Goal: Task Accomplishment & Management: Complete application form

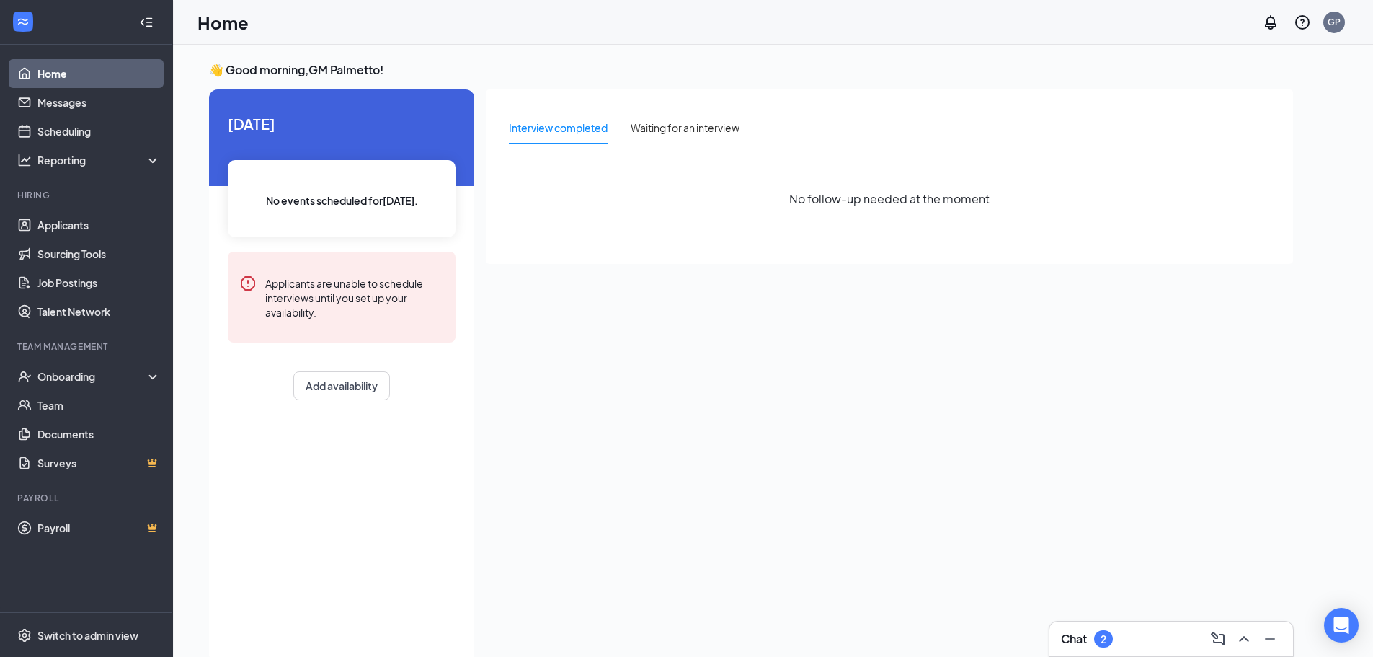
click at [1157, 649] on div "Chat 2" at bounding box center [1171, 638] width 221 height 23
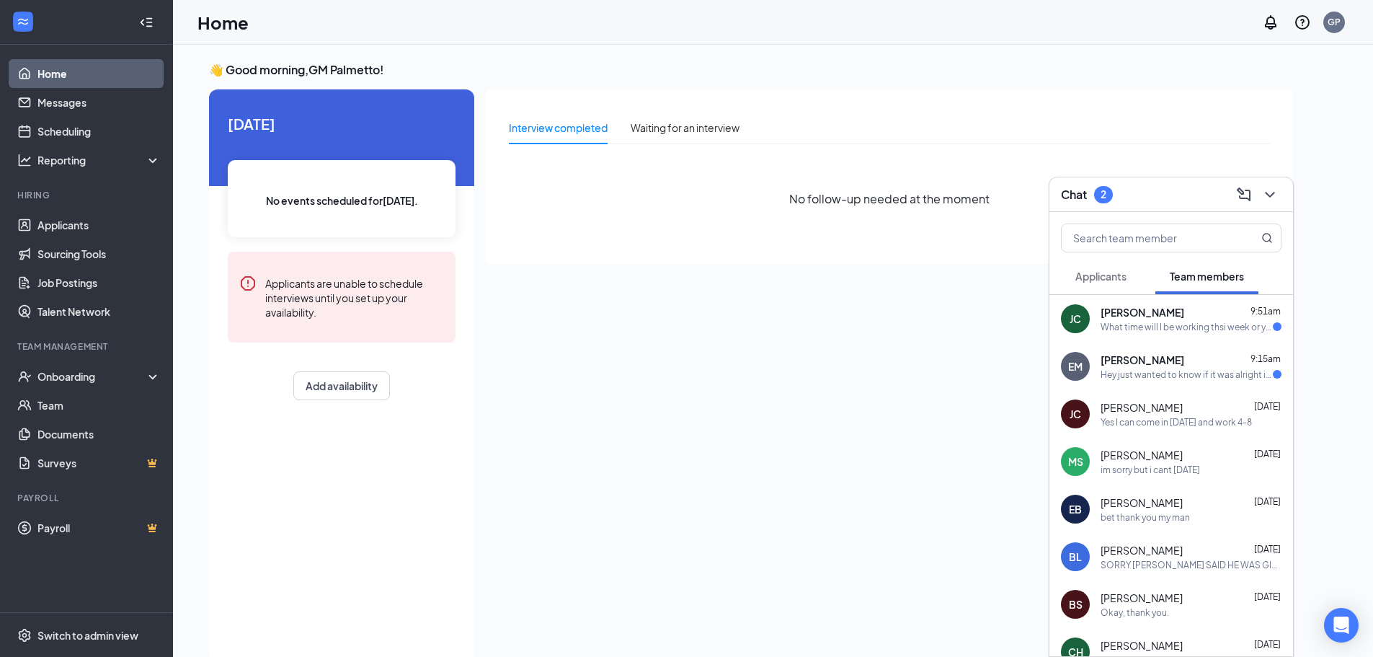
click at [1123, 378] on div "Hey just wanted to know if it was alright if I took [PERSON_NAME] shift [DATE] …" at bounding box center [1187, 374] width 172 height 12
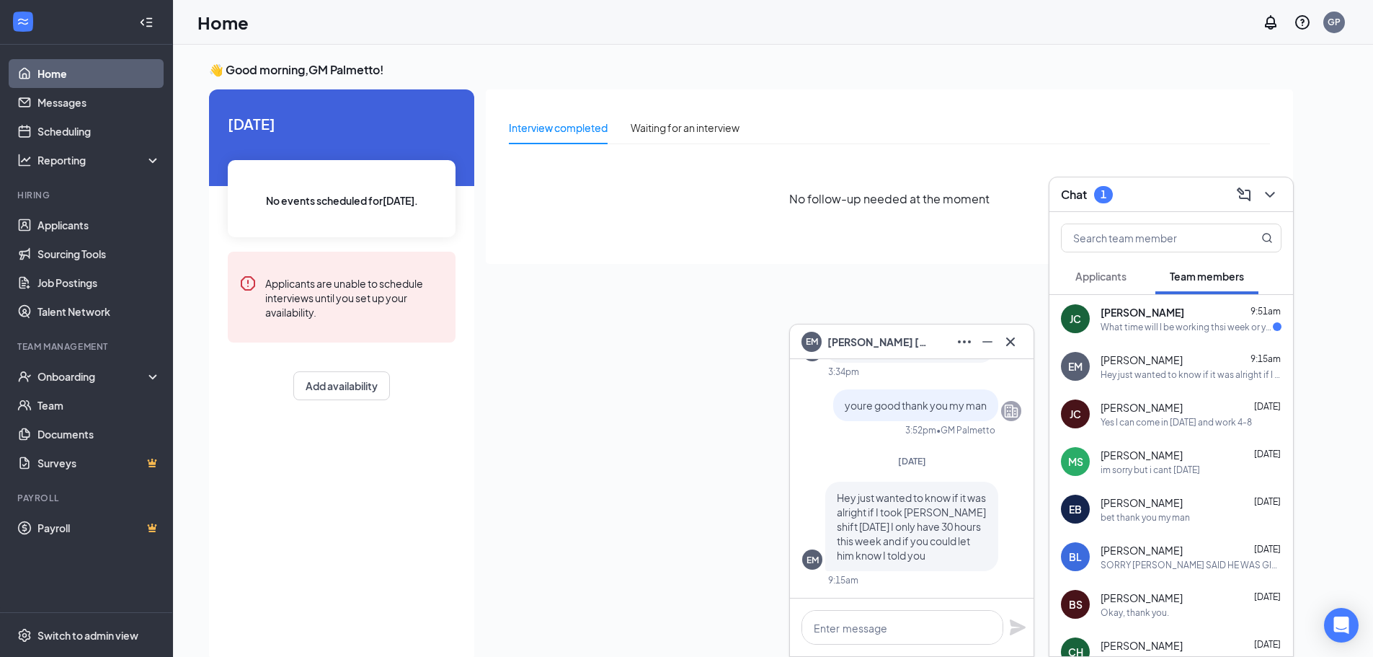
click at [1169, 179] on div "Chat 1" at bounding box center [1171, 194] width 244 height 35
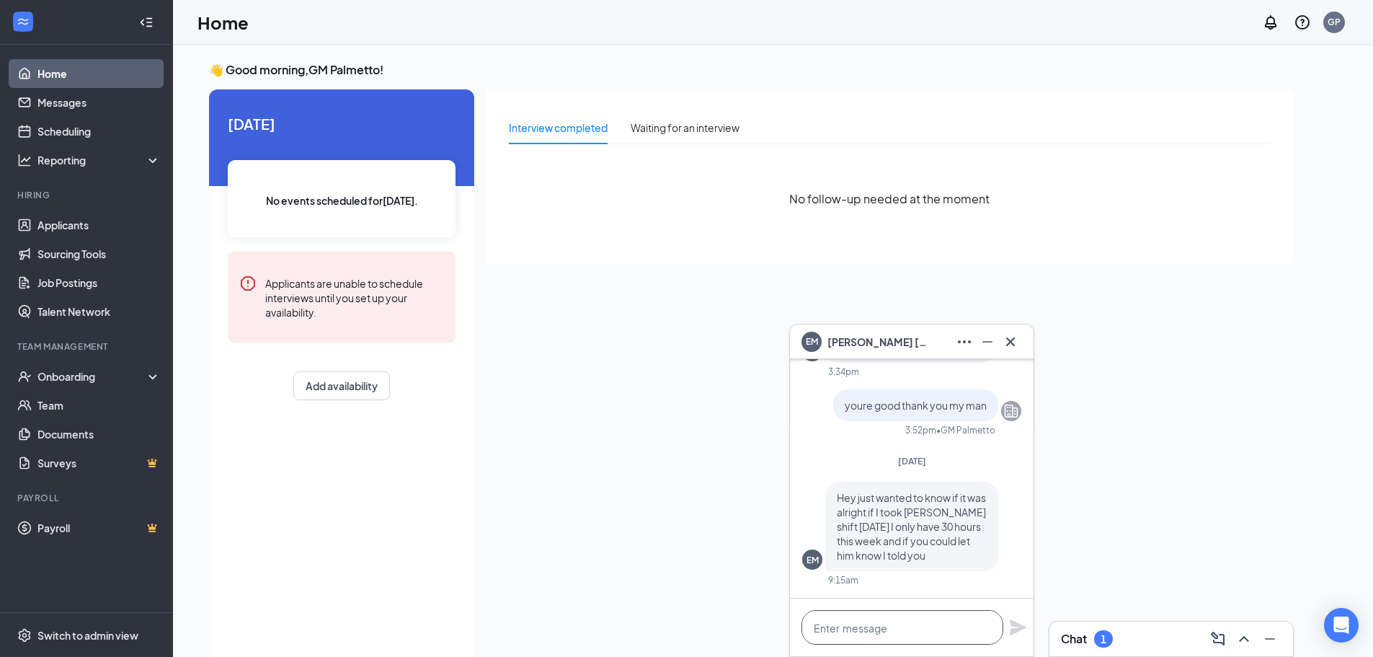
click at [882, 626] on textarea at bounding box center [902, 627] width 202 height 35
click at [894, 627] on textarea at bounding box center [902, 627] width 202 height 35
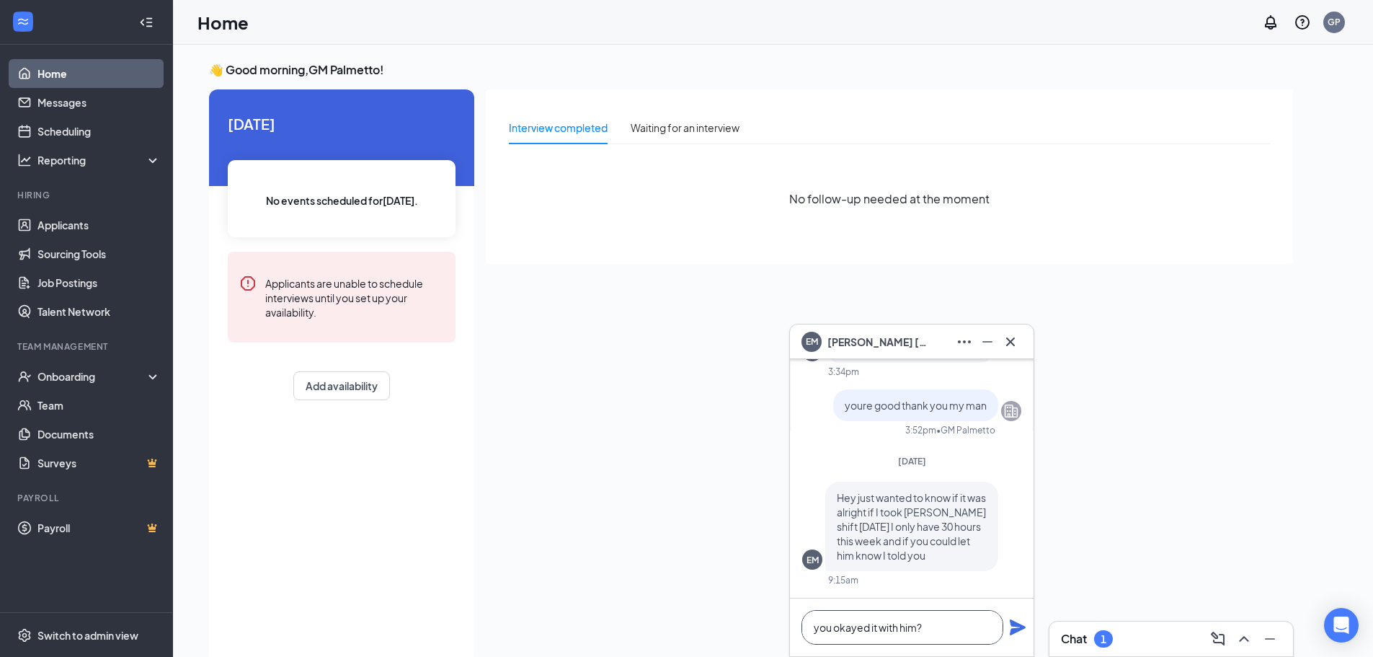
type textarea "you okayed it with him?"
click at [1013, 626] on icon "Plane" at bounding box center [1018, 627] width 16 height 16
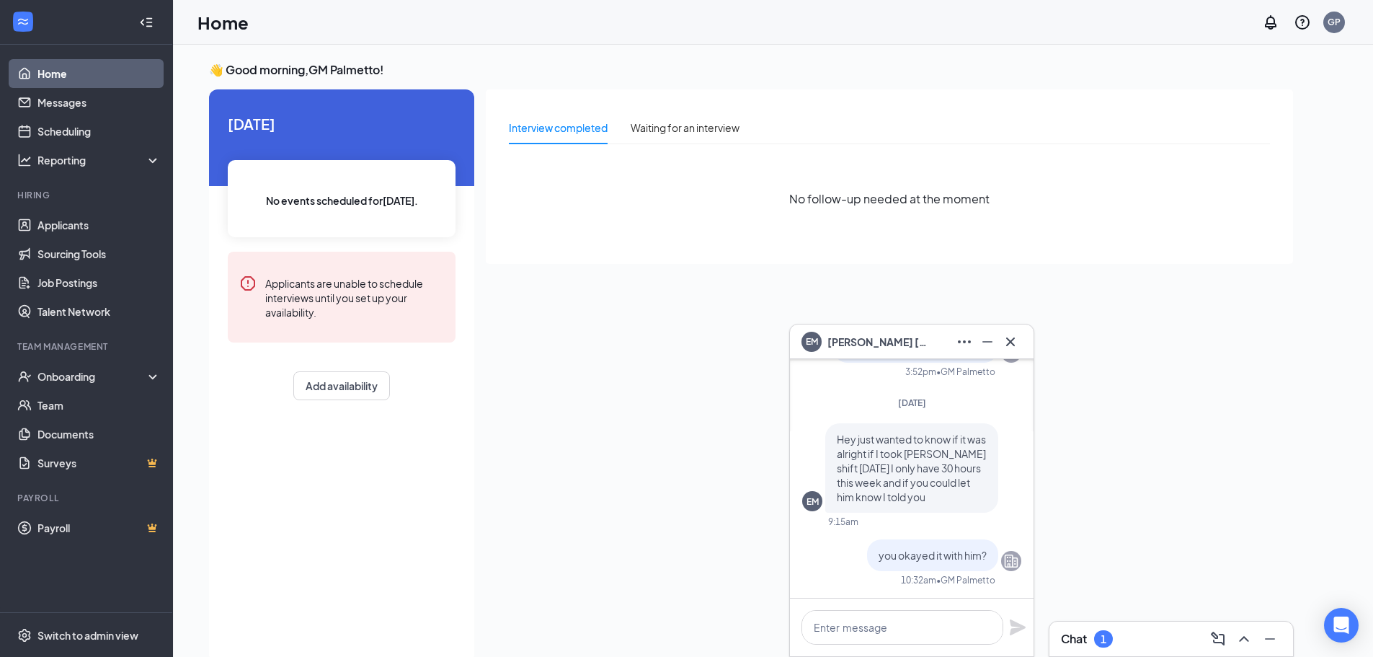
click at [927, 339] on div "EM [PERSON_NAME]" at bounding box center [911, 341] width 221 height 23
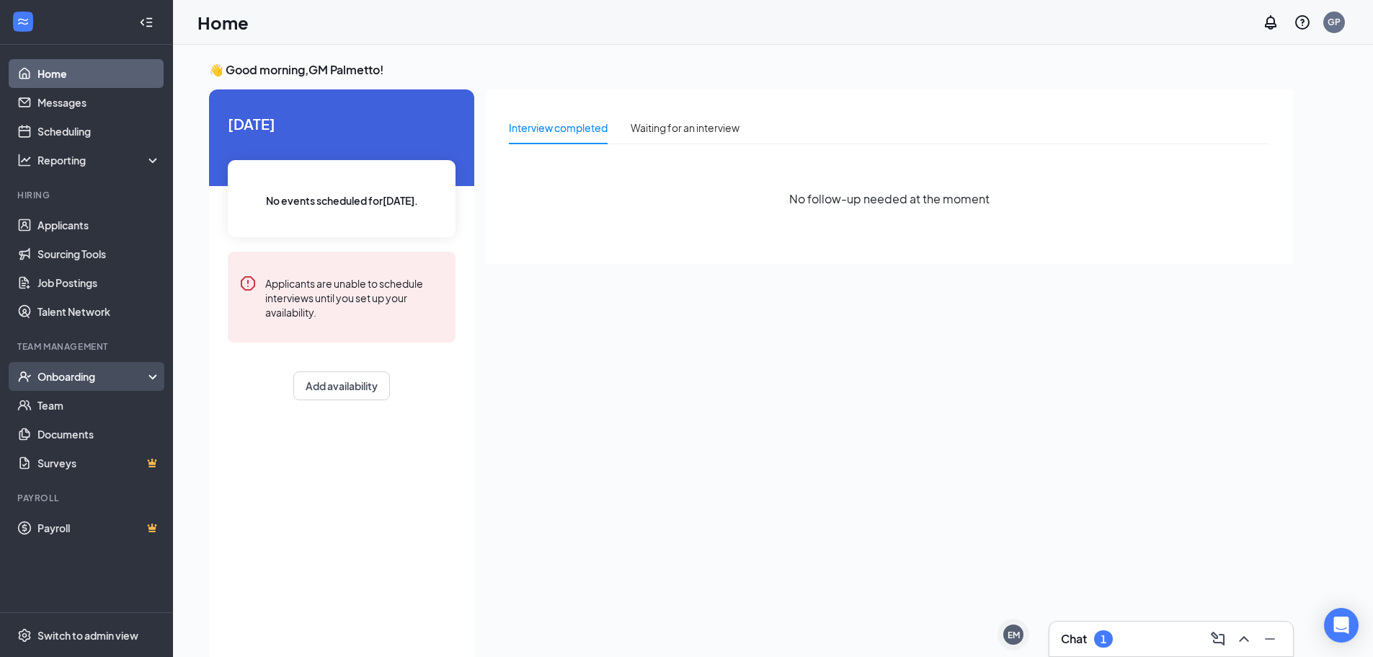
click at [149, 382] on div "Onboarding" at bounding box center [86, 376] width 173 height 29
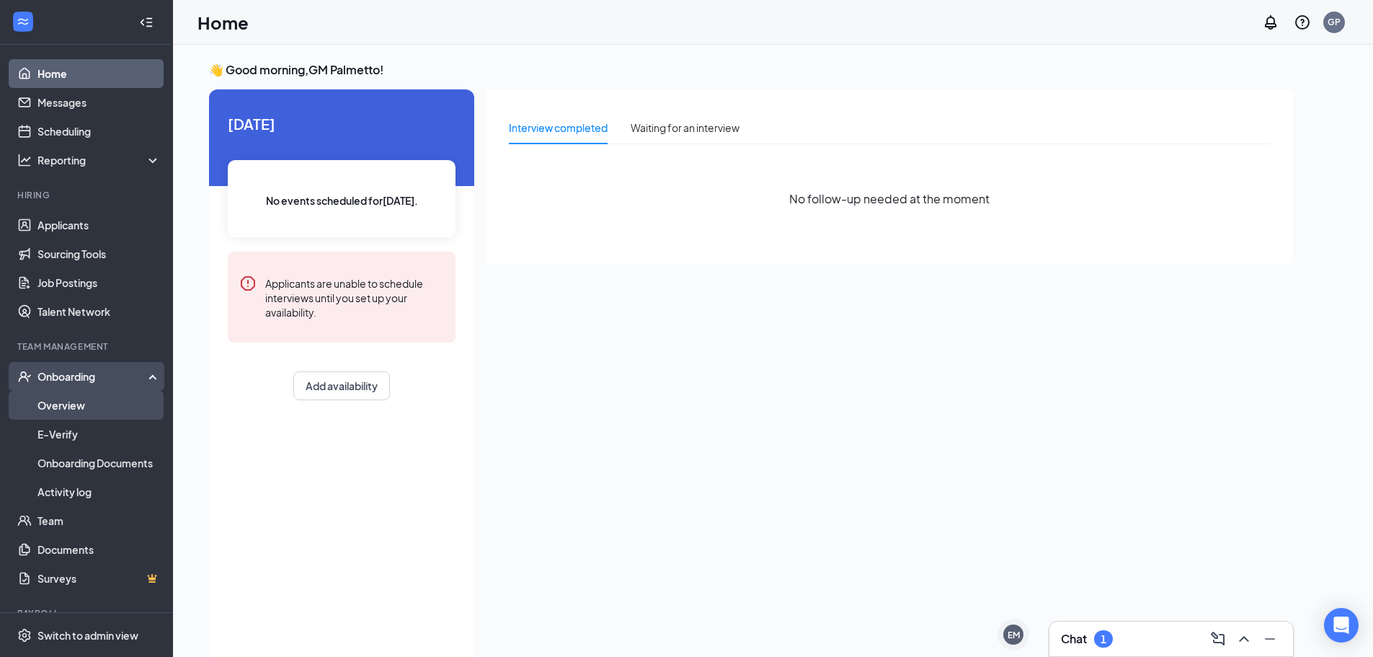
click at [93, 405] on link "Overview" at bounding box center [98, 405] width 123 height 29
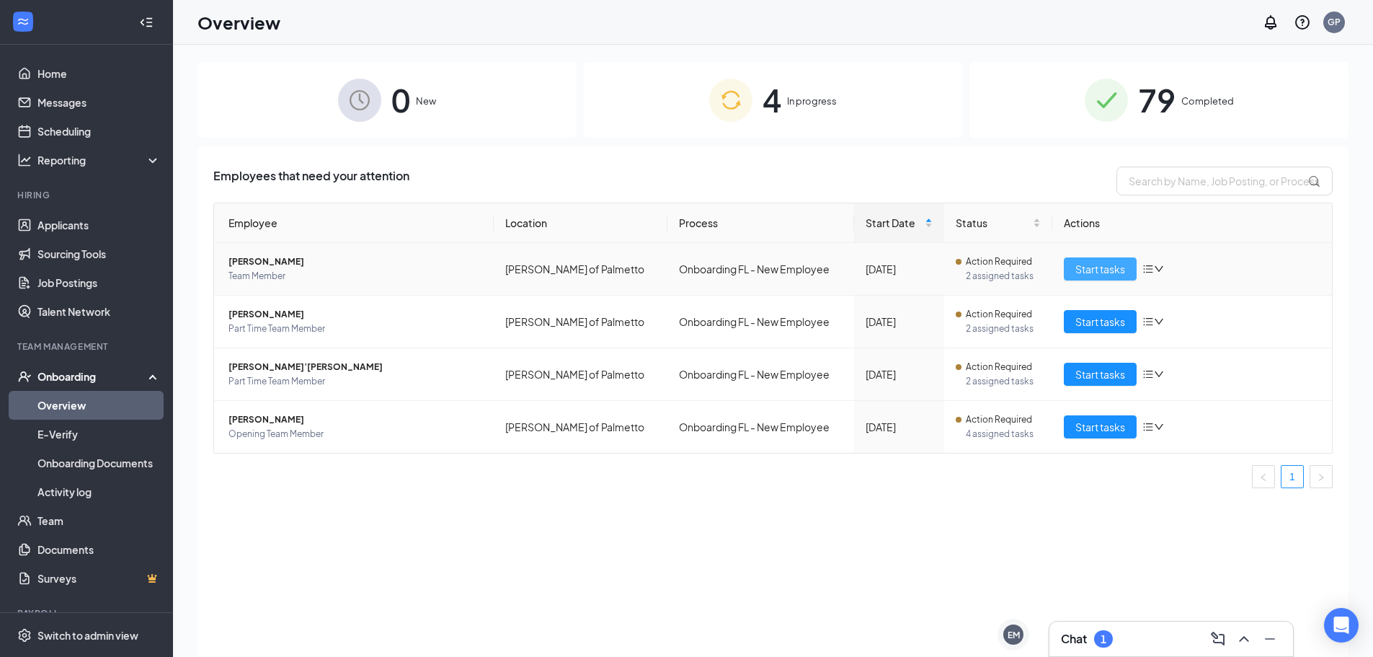
click at [1090, 270] on span "Start tasks" at bounding box center [1100, 269] width 50 height 16
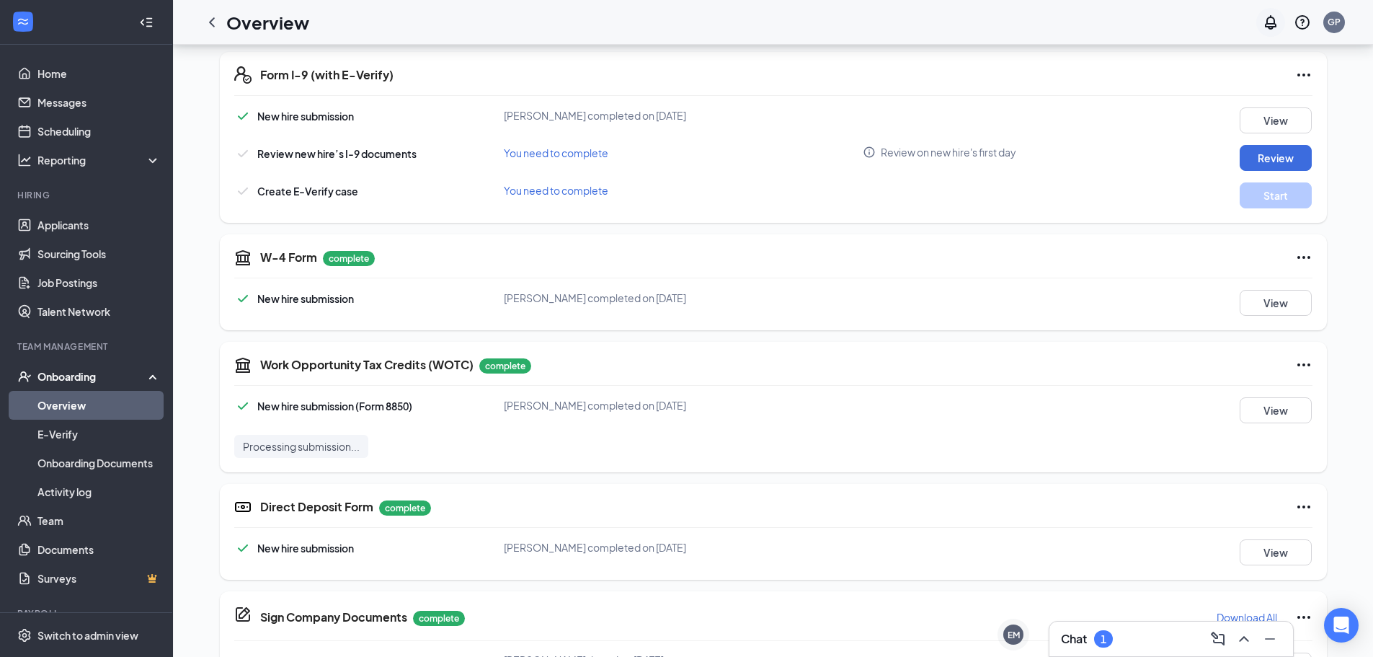
scroll to position [360, 0]
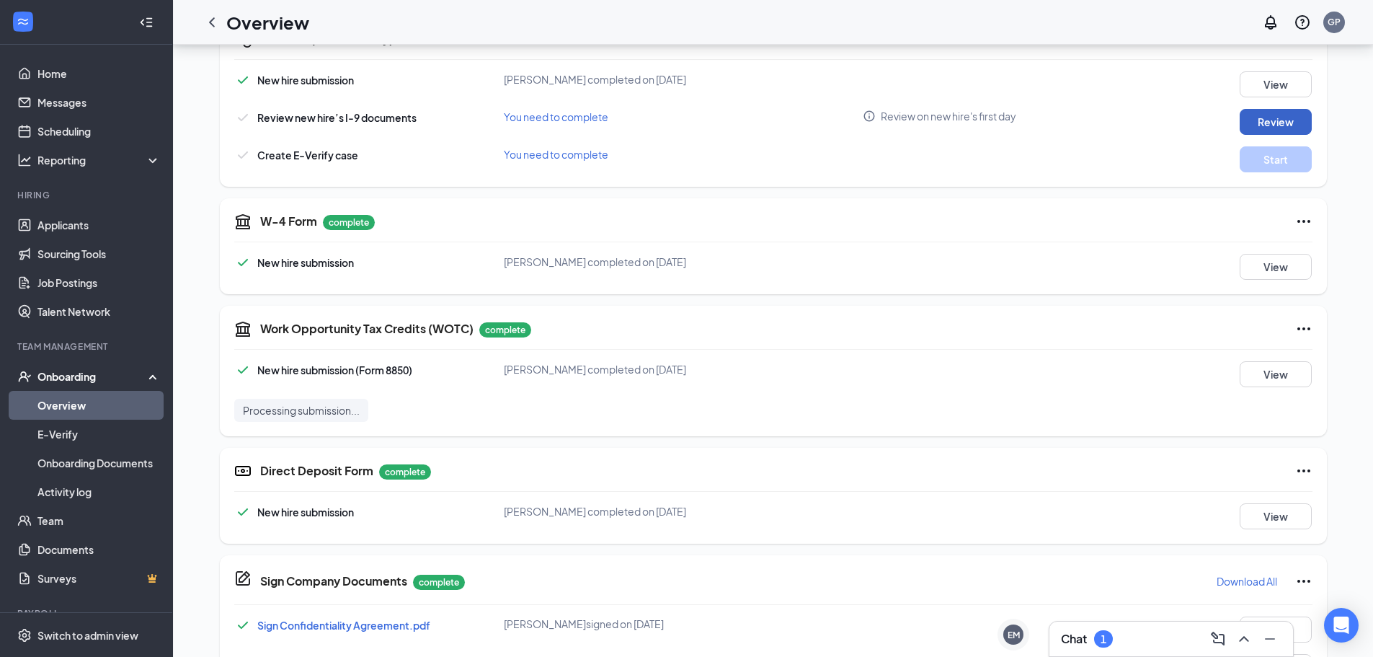
click at [1284, 117] on button "Review" at bounding box center [1276, 122] width 72 height 26
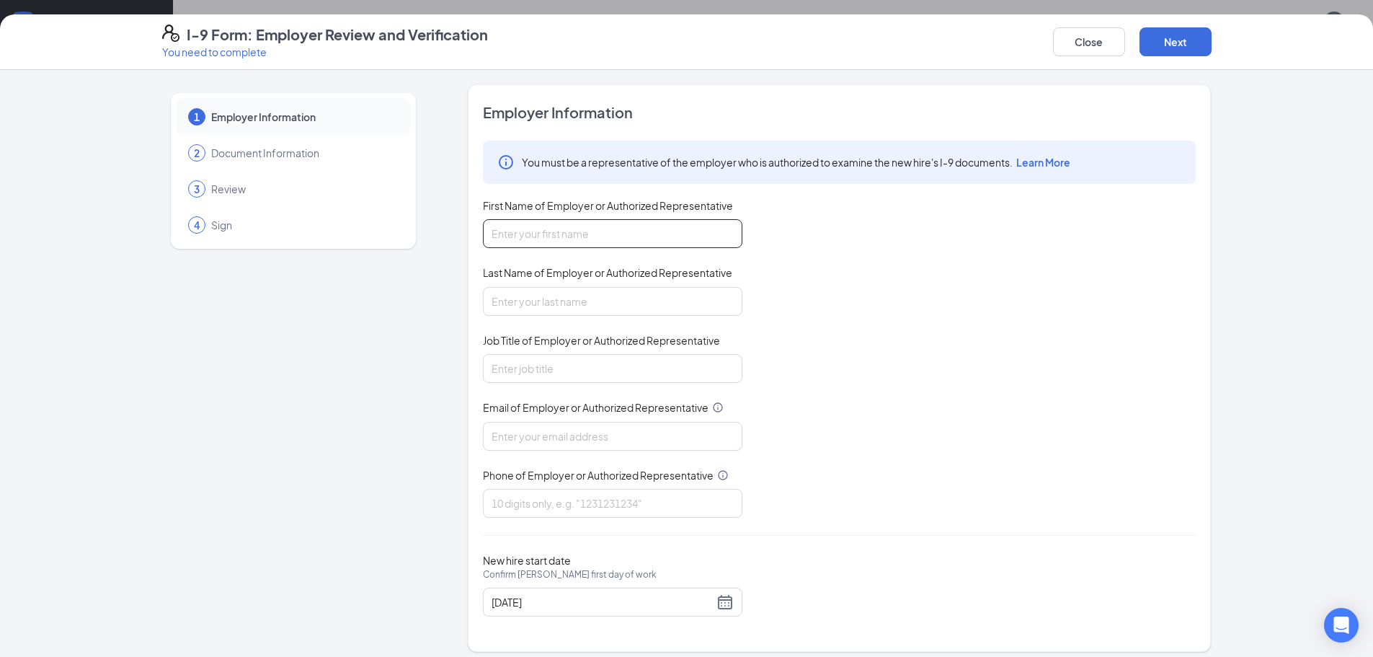
click at [619, 237] on input "First Name of Employer or Authorized Representative" at bounding box center [612, 233] width 259 height 29
click at [531, 238] on input "First Name of Employer or Authorized Representative" at bounding box center [612, 233] width 259 height 29
type input "[PERSON_NAME]"
click at [593, 303] on input "Last Name of Employer or Authorized Representative" at bounding box center [612, 301] width 259 height 29
type input "White"
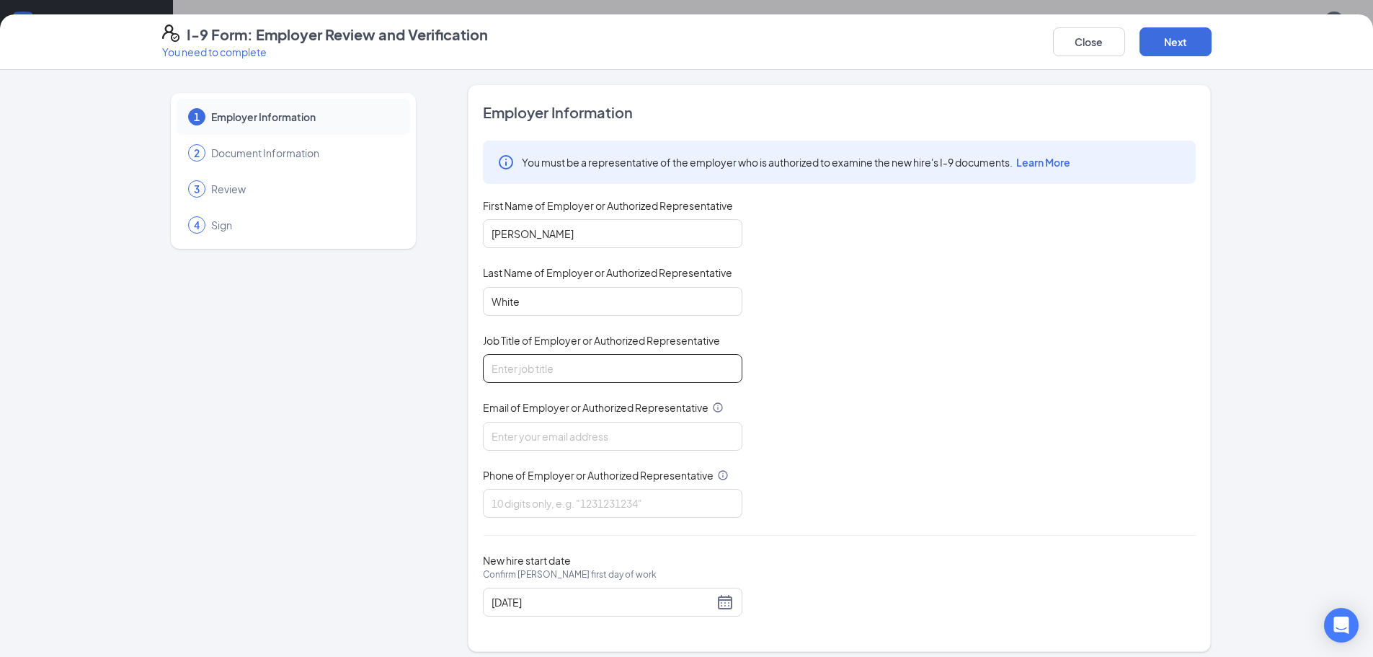
click at [572, 363] on input "Job Title of Employer or Authorized Representative" at bounding box center [612, 368] width 259 height 29
type input "Training Coordinator"
click at [588, 446] on input "Email of Employer or Authorized Representative" at bounding box center [612, 436] width 259 height 29
type input "[EMAIL_ADDRESS][DOMAIN_NAME]"
type input "9412124867"
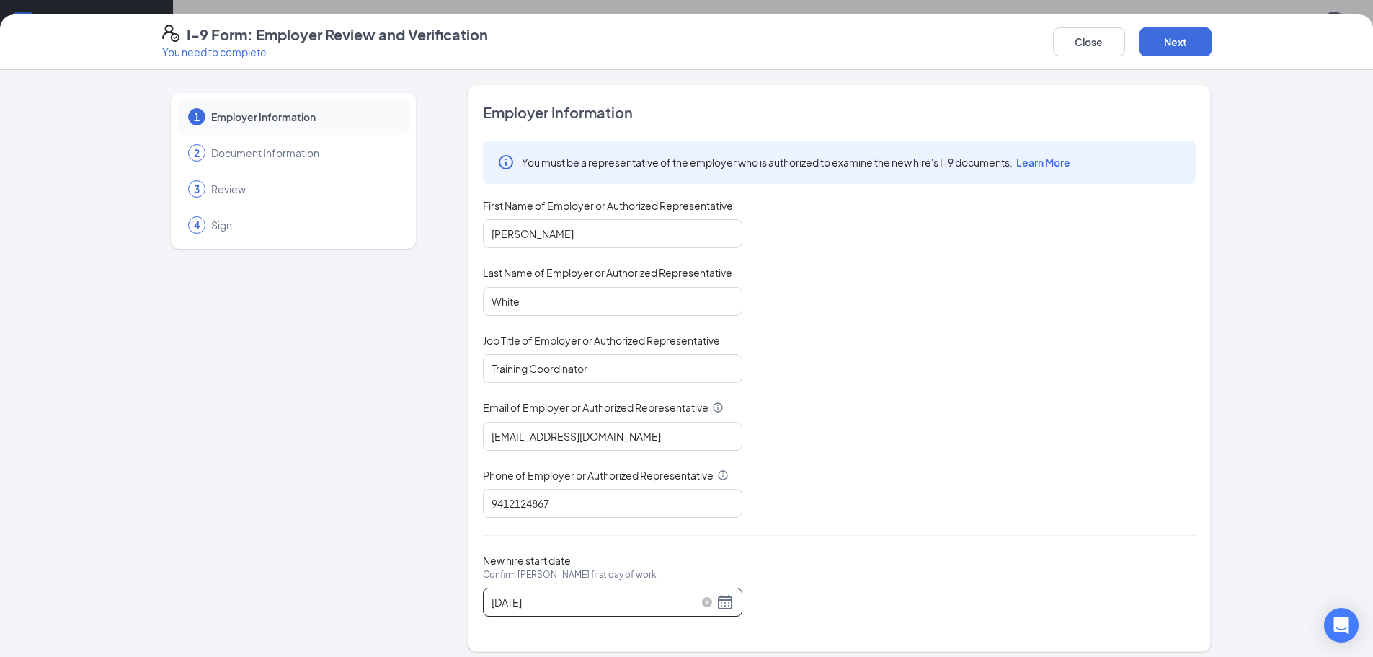
click at [719, 602] on div "[DATE]" at bounding box center [613, 601] width 242 height 17
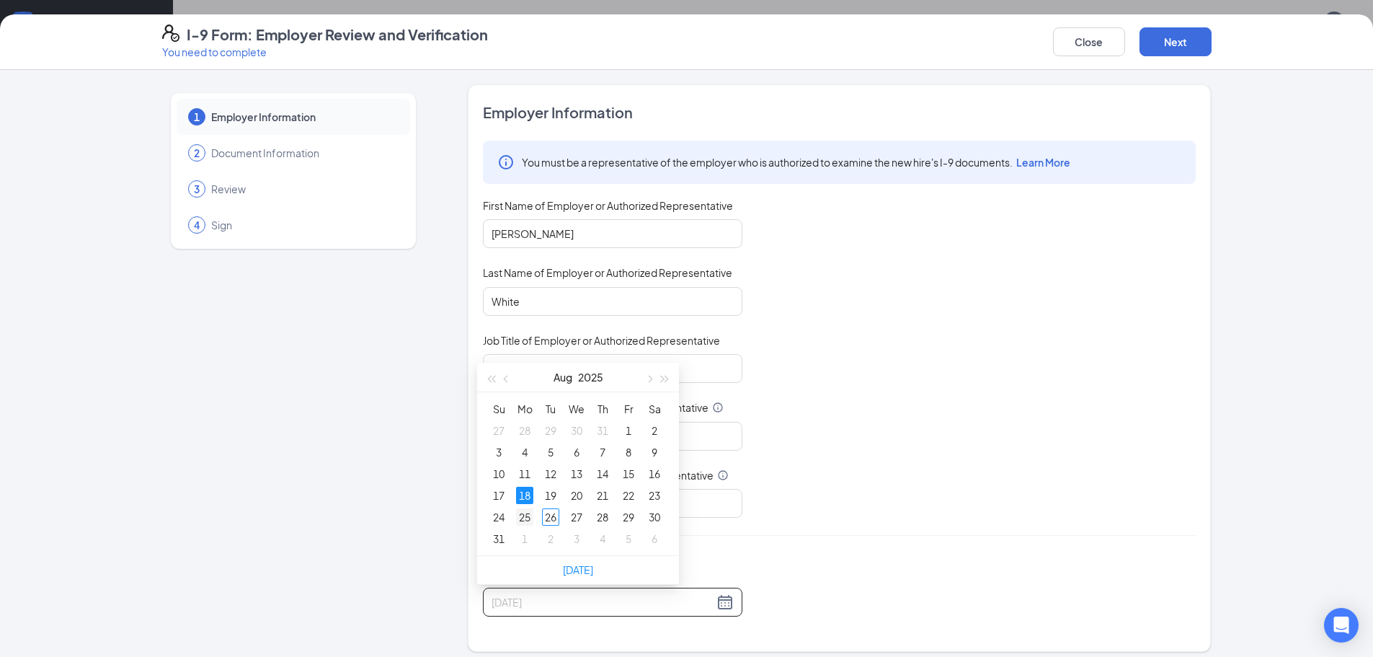
type input "[DATE]"
click at [523, 520] on div "25" at bounding box center [524, 516] width 17 height 17
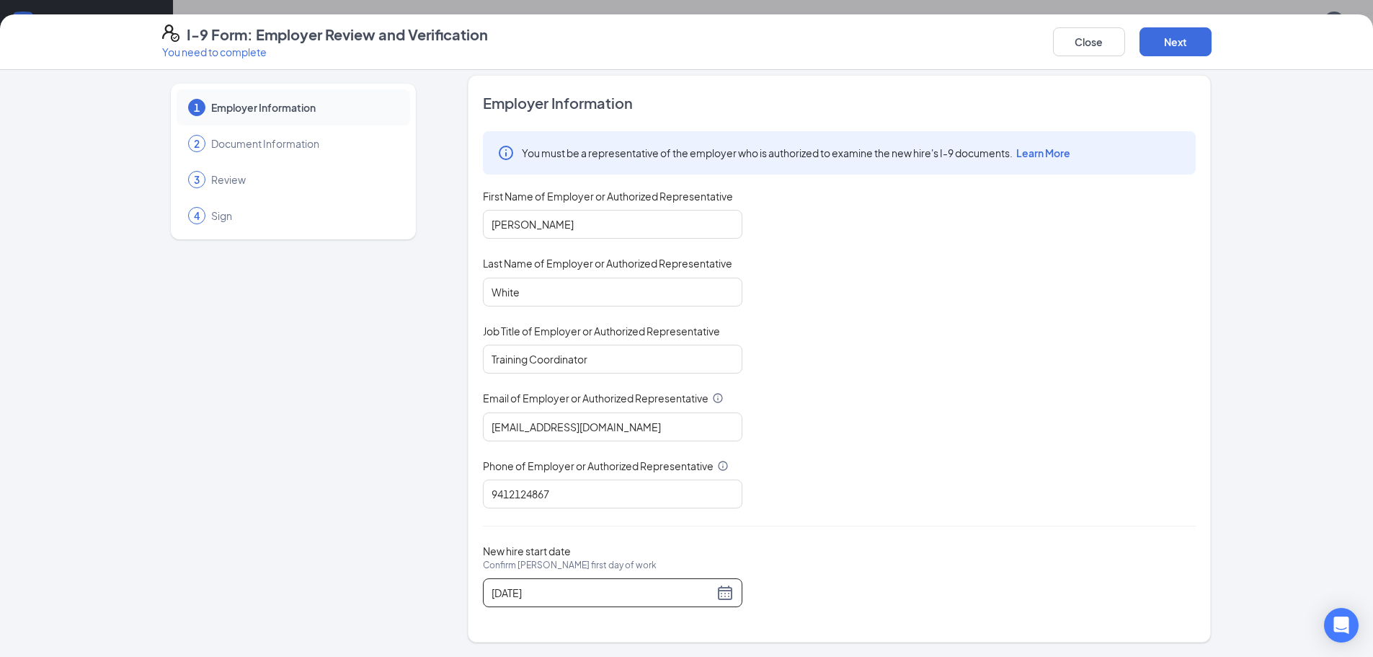
scroll to position [0, 0]
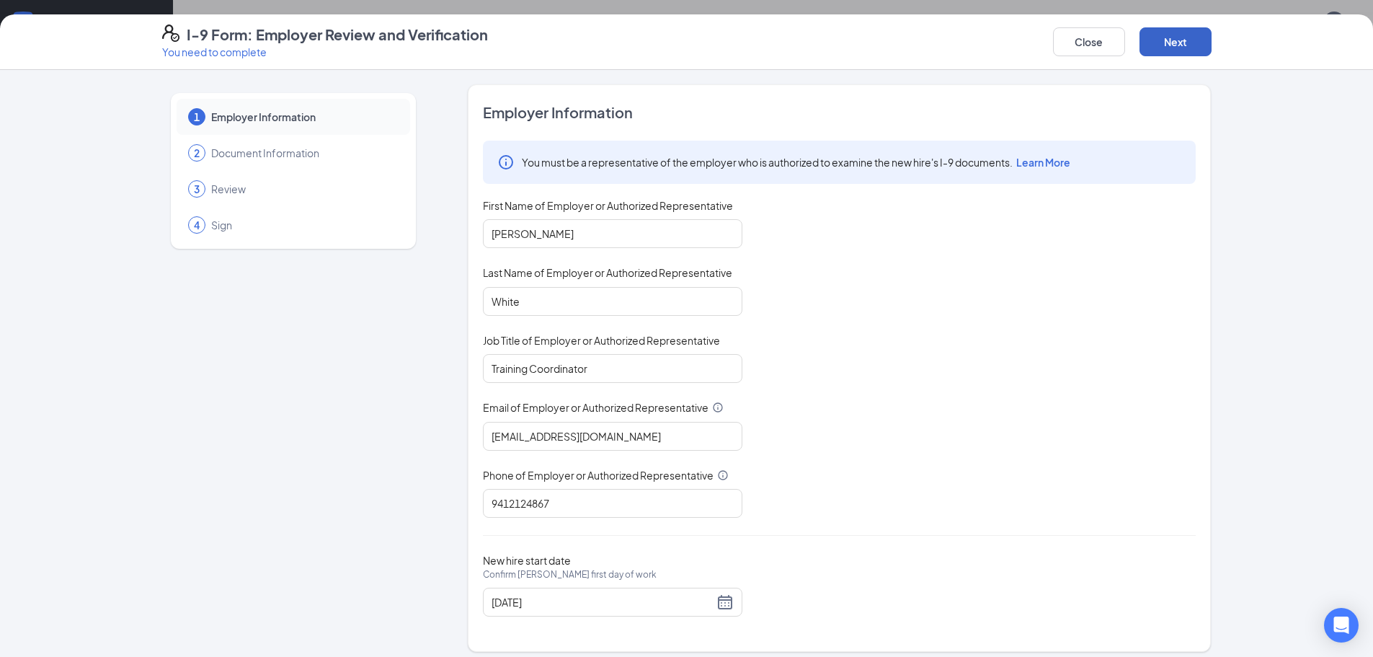
click at [1158, 48] on button "Next" at bounding box center [1175, 41] width 72 height 29
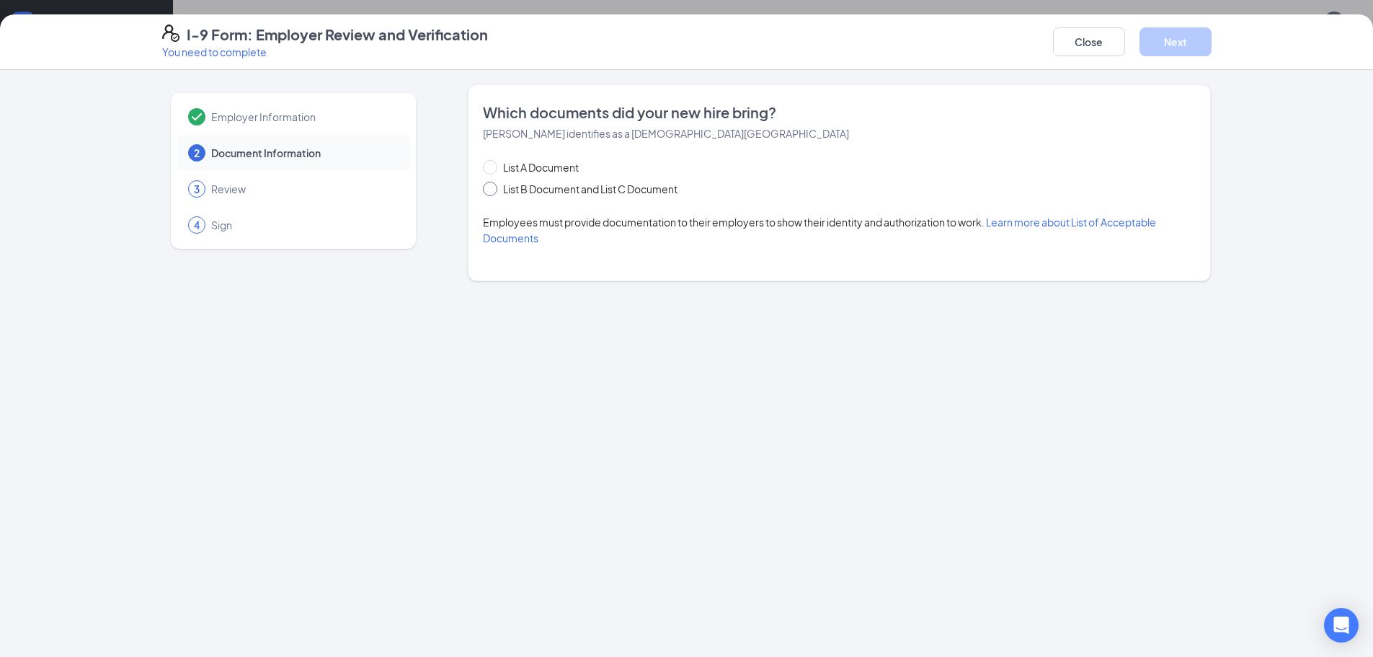
click at [521, 188] on span "List B Document and List C Document" at bounding box center [590, 189] width 186 height 16
click at [493, 188] on input "List B Document and List C Document" at bounding box center [488, 187] width 10 height 10
radio input "true"
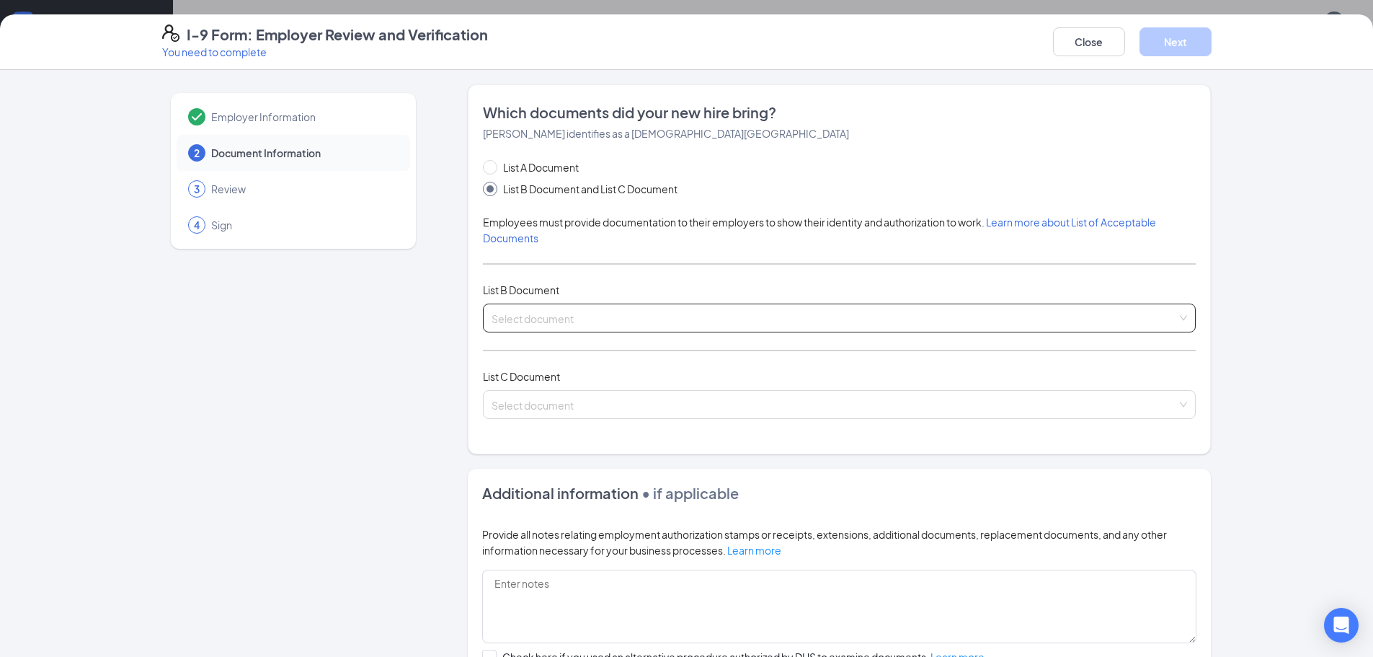
click at [556, 312] on input "search" at bounding box center [834, 315] width 685 height 22
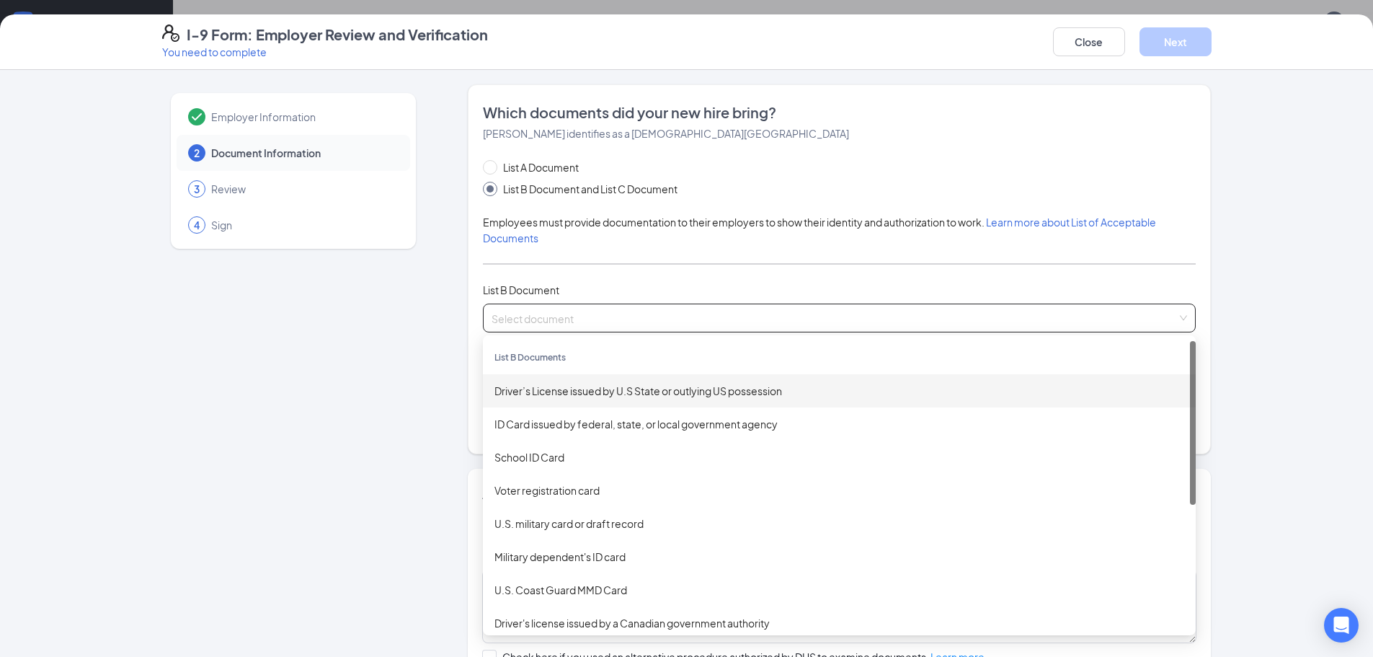
scroll to position [144, 0]
click at [513, 159] on span "List A Document" at bounding box center [540, 167] width 87 height 16
click at [493, 160] on input "List A Document" at bounding box center [488, 165] width 10 height 10
radio input "true"
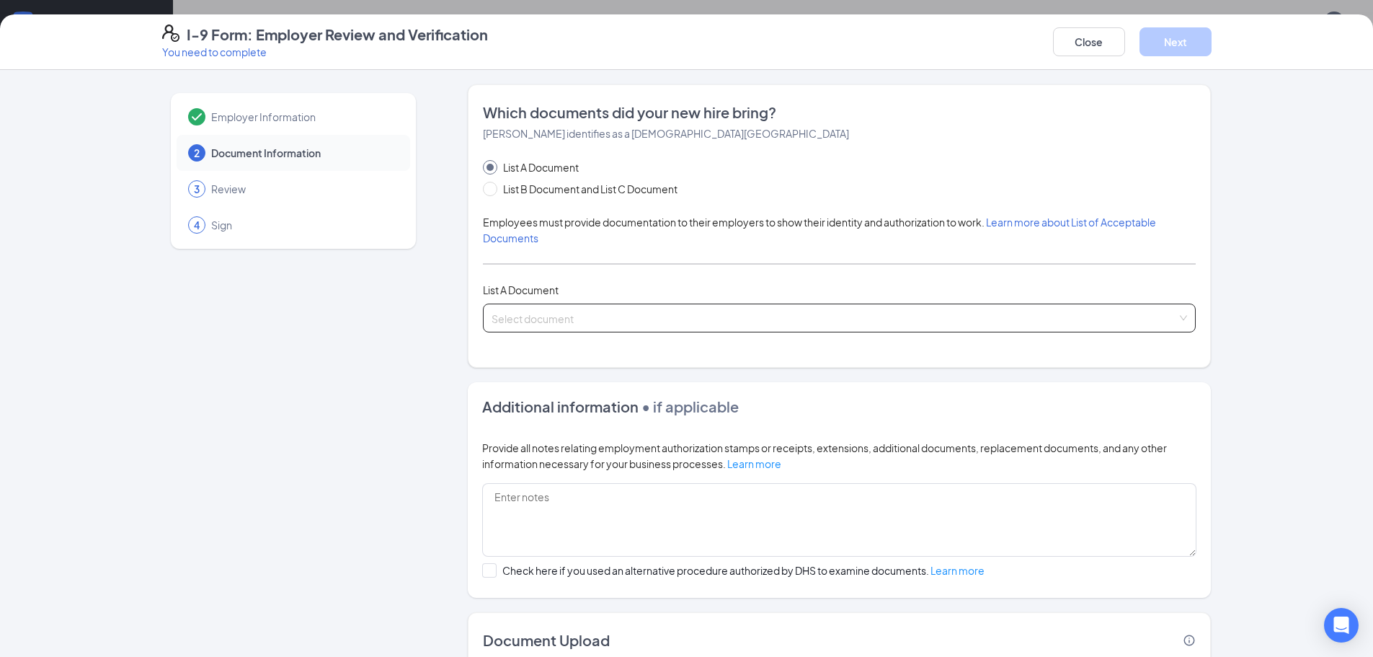
click at [577, 314] on input "search" at bounding box center [834, 315] width 685 height 22
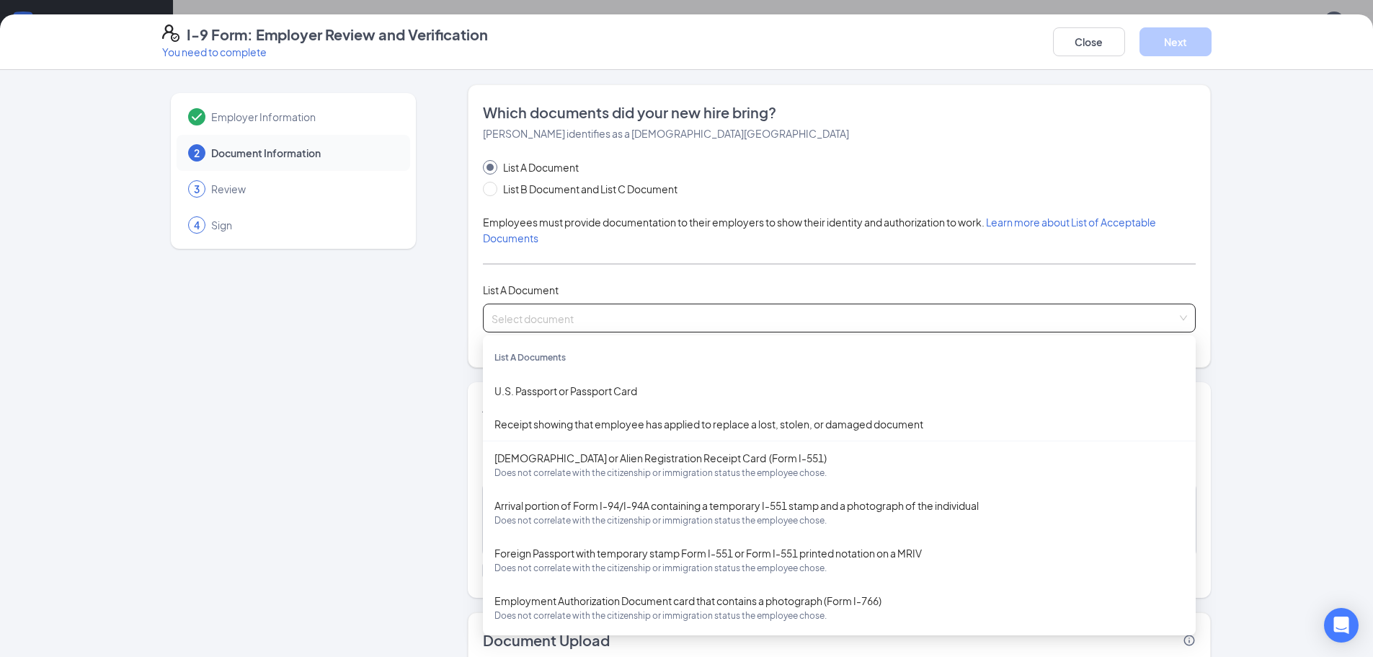
click at [577, 314] on input "search" at bounding box center [834, 315] width 685 height 22
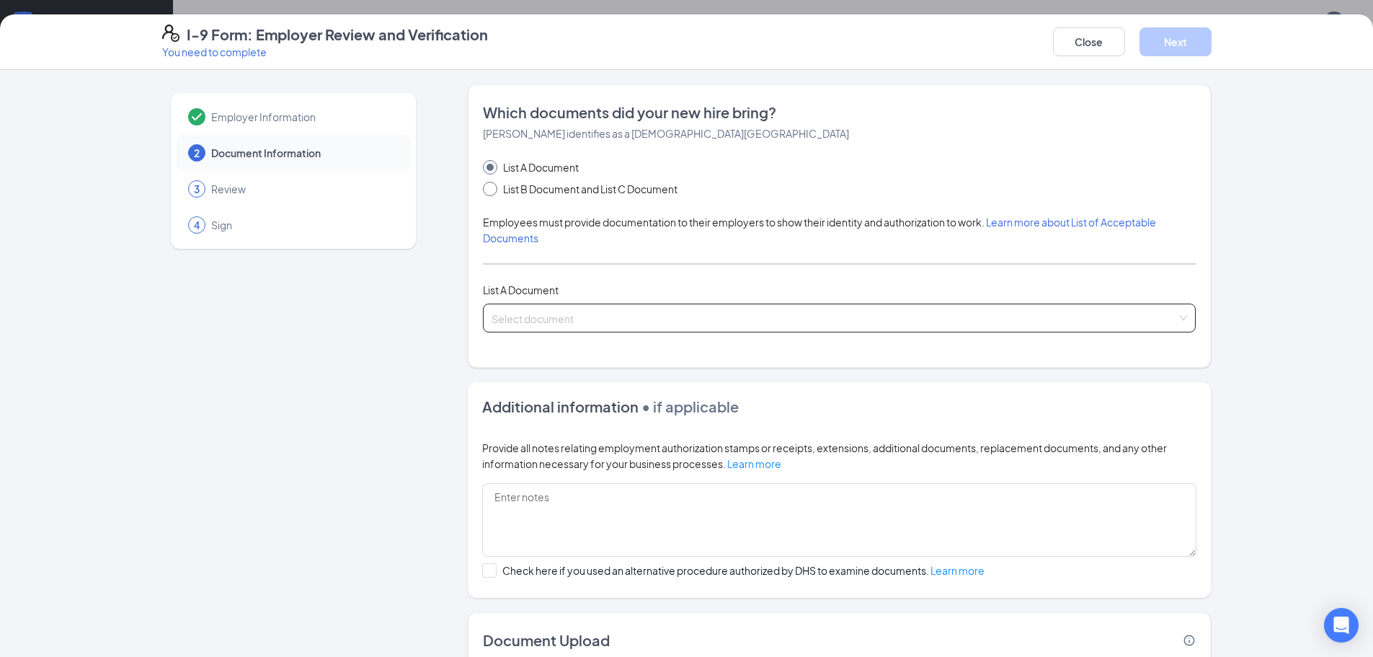
click at [489, 185] on span at bounding box center [490, 189] width 14 height 14
click at [489, 185] on input "List B Document and List C Document" at bounding box center [488, 187] width 10 height 10
radio input "true"
radio input "false"
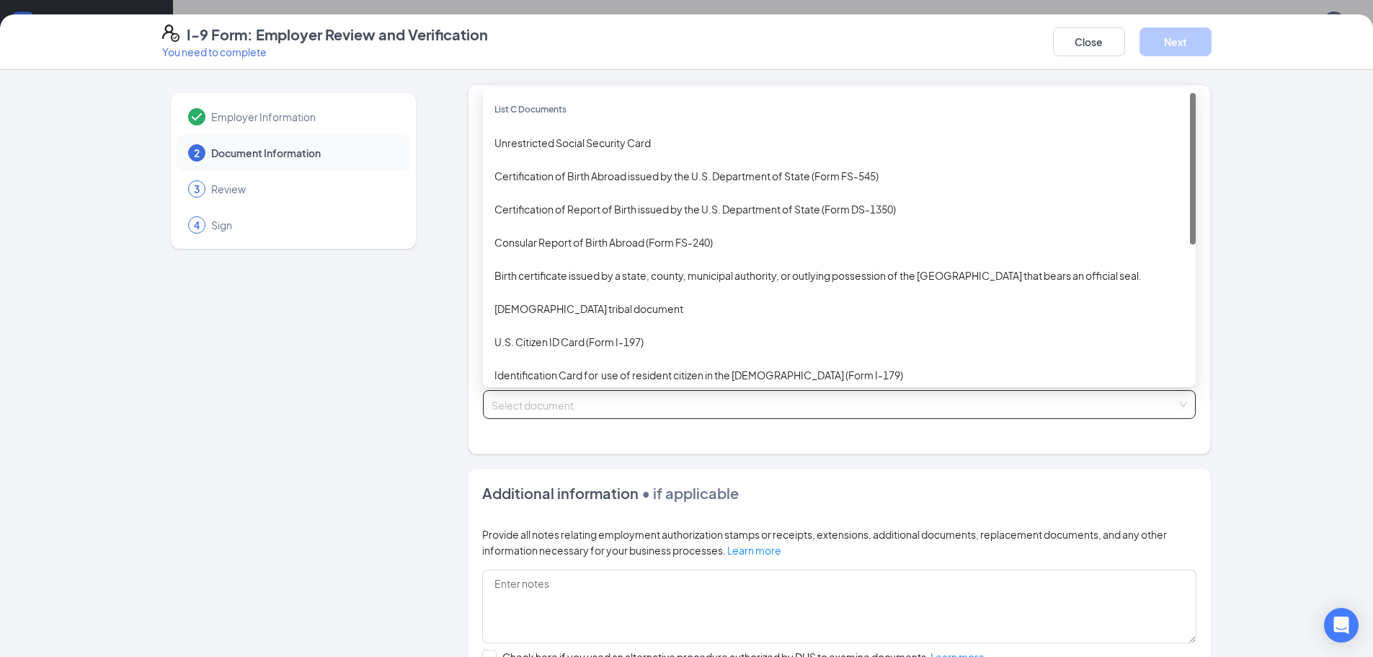
click at [637, 414] on span at bounding box center [834, 404] width 685 height 27
click at [601, 449] on div "Which documents did your new hire bring? [PERSON_NAME] identifies as a [DEMOGRA…" at bounding box center [839, 269] width 743 height 370
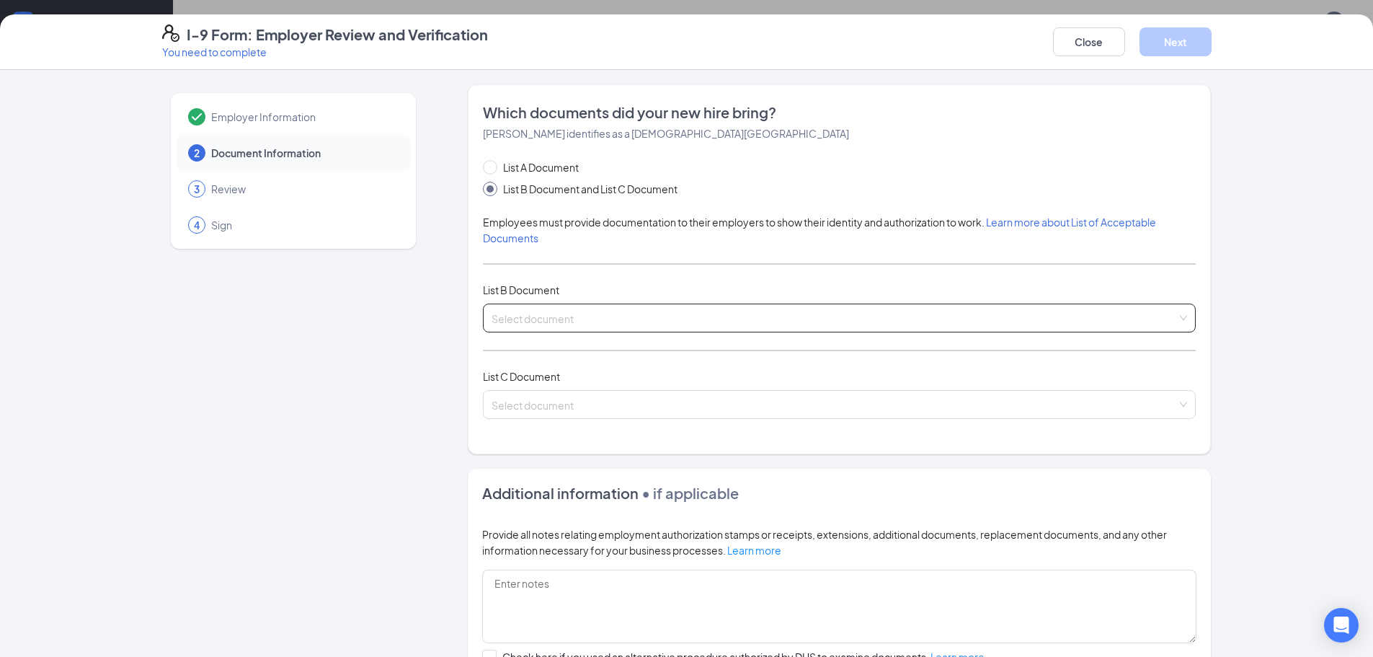
click at [519, 324] on input "search" at bounding box center [834, 315] width 685 height 22
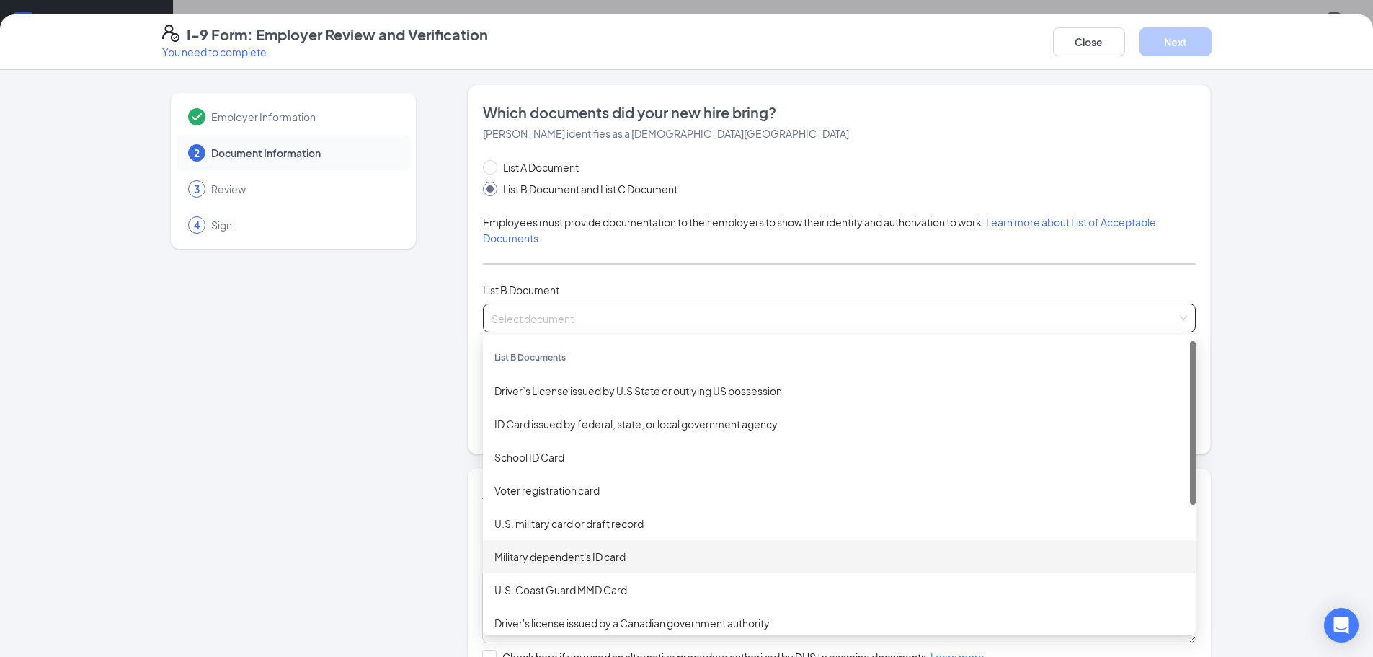
click at [1311, 326] on div "Employer Information 2 Document Information 3 Review 4 Sign Which documents did…" at bounding box center [686, 363] width 1373 height 587
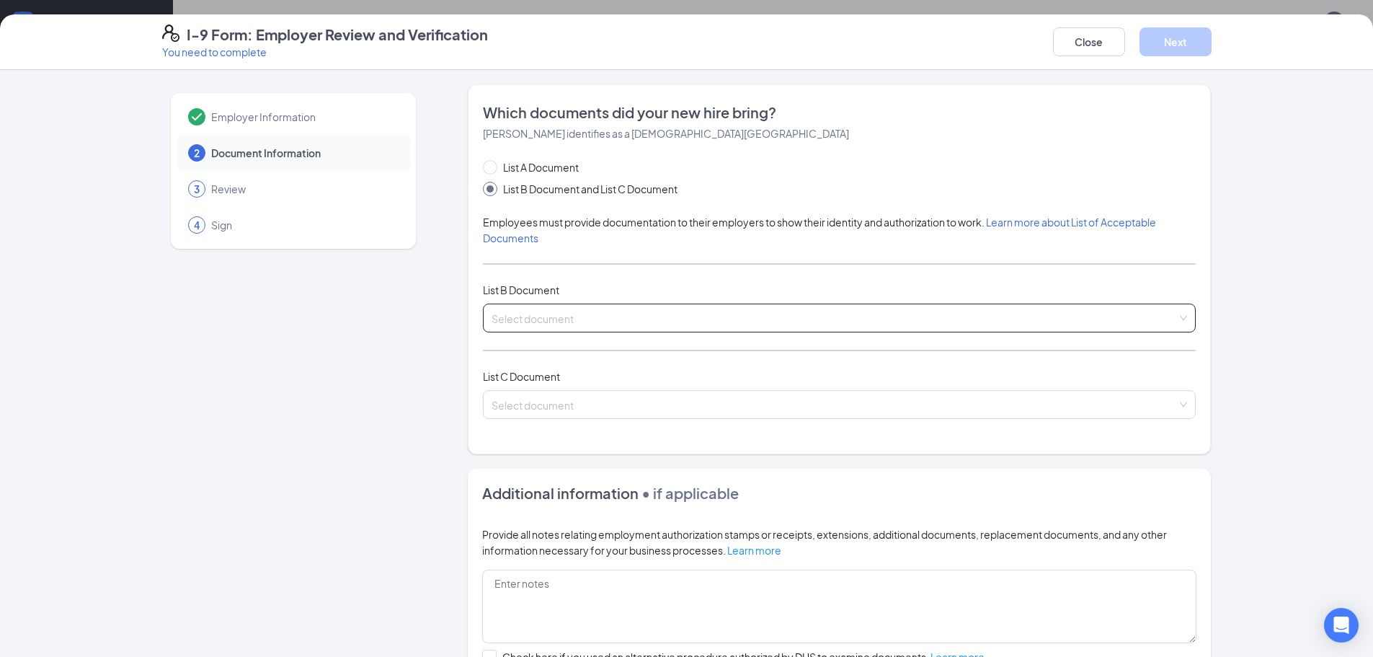
click at [623, 314] on input "search" at bounding box center [834, 315] width 685 height 22
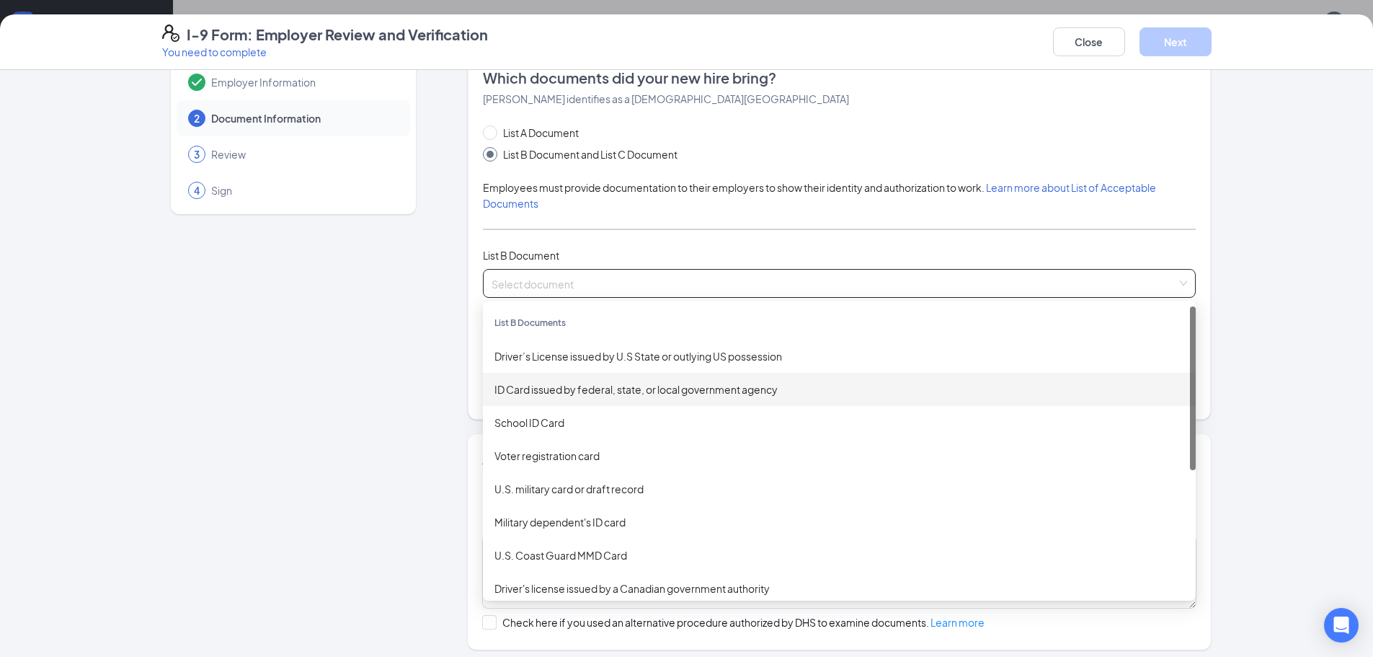
scroll to position [0, 0]
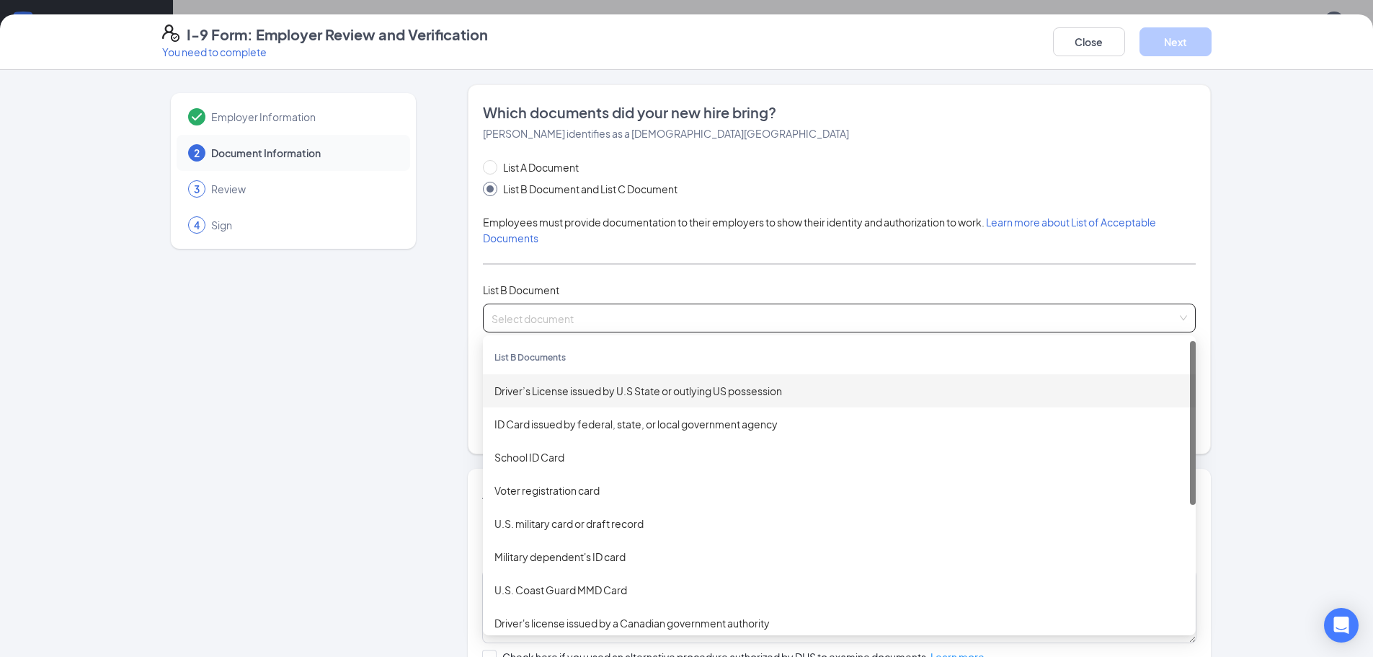
click at [352, 402] on div "Employer Information 2 Document Information 3 Review 4 Sign" at bounding box center [293, 452] width 262 height 737
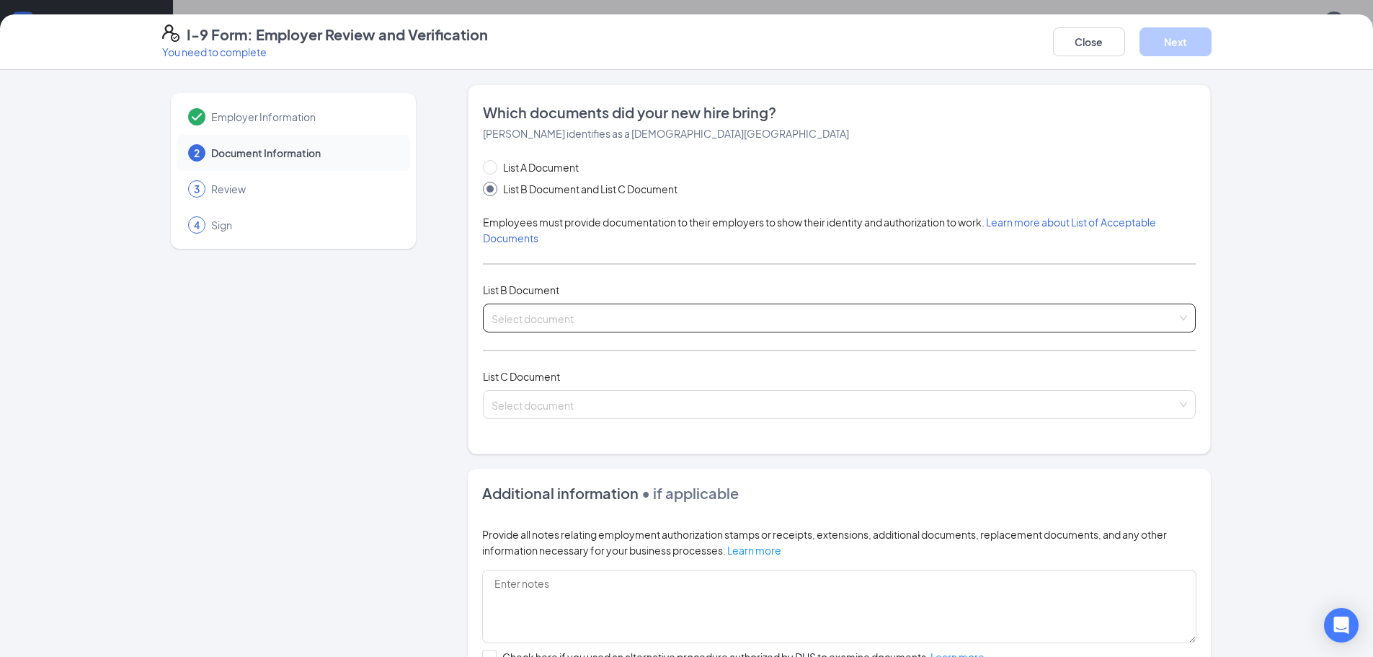
click at [516, 315] on input "search" at bounding box center [834, 315] width 685 height 22
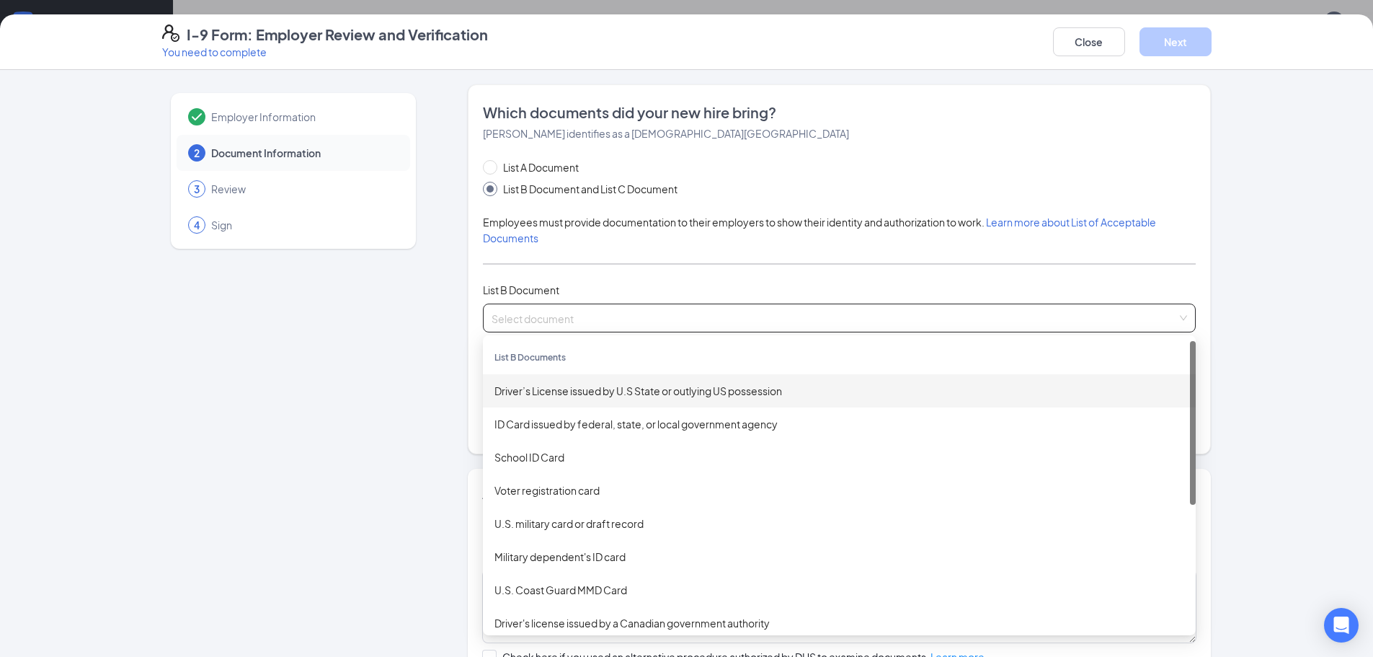
click at [548, 394] on div "Driver’s License issued by U.S State or outlying US possession" at bounding box center [839, 391] width 690 height 16
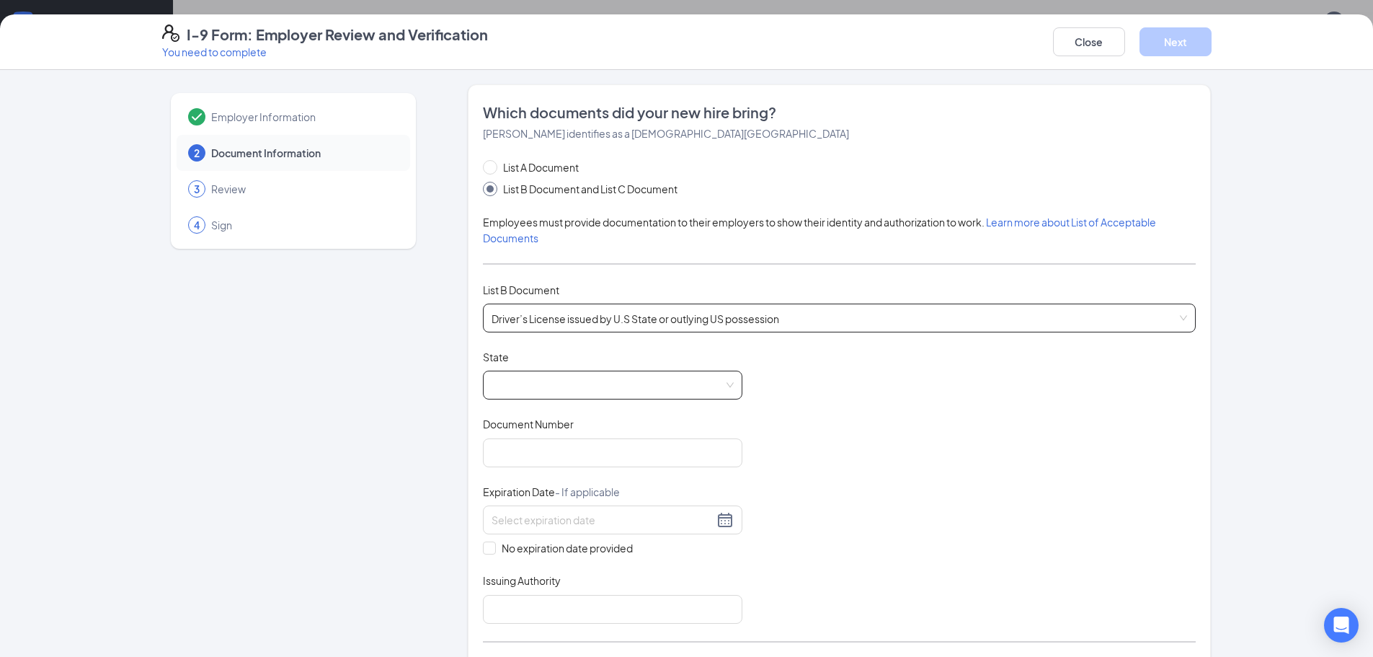
click at [562, 382] on span at bounding box center [613, 384] width 242 height 27
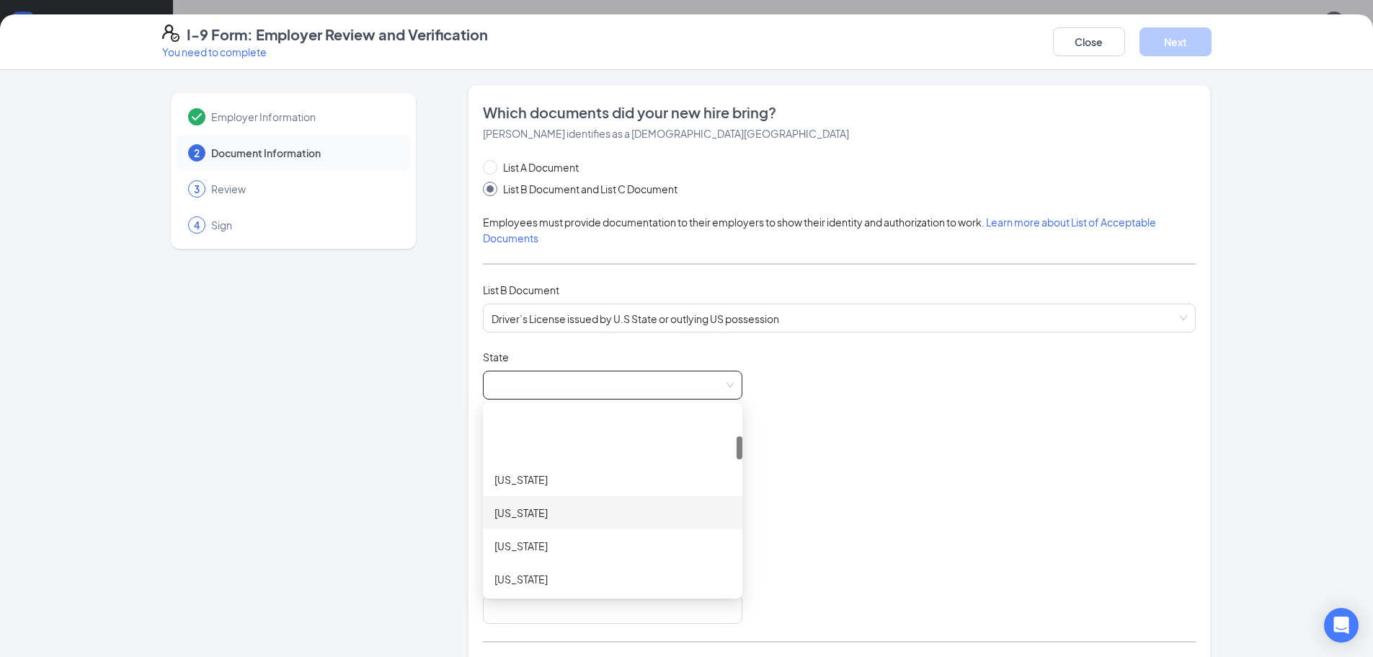
scroll to position [216, 0]
click at [529, 537] on div "[US_STATE]" at bounding box center [612, 540] width 236 height 16
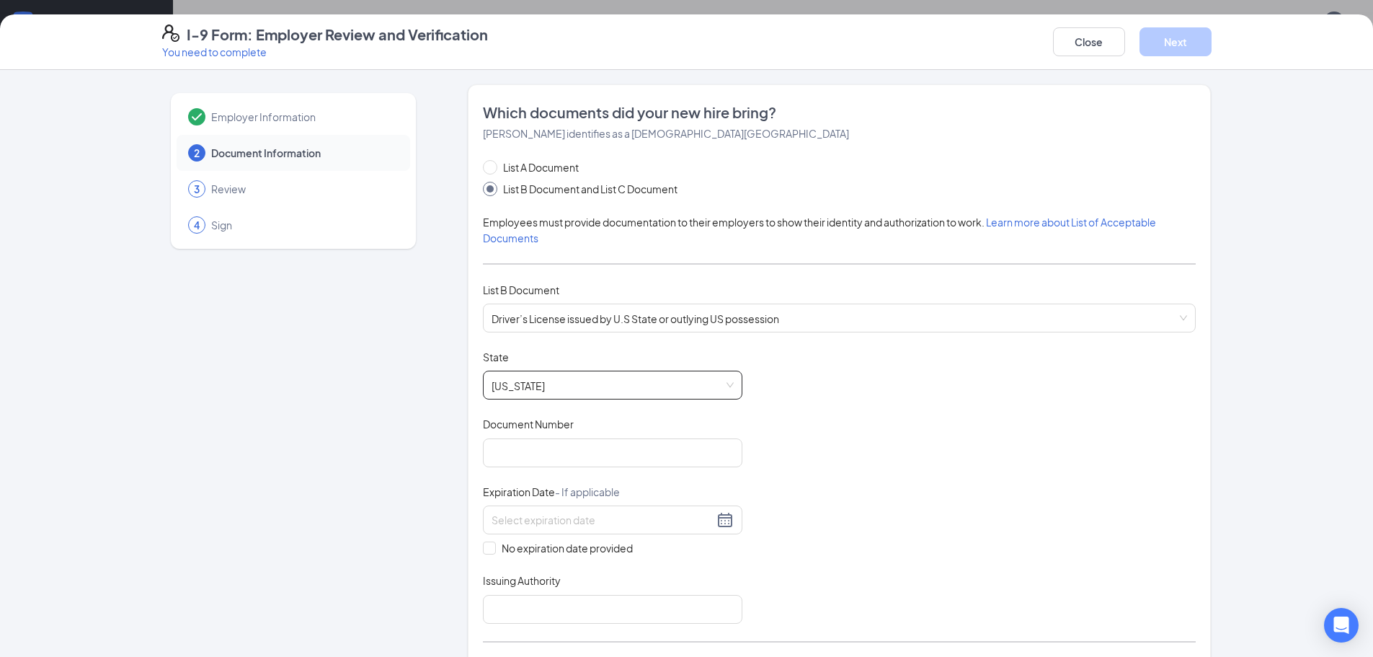
click at [611, 437] on div "Document Number" at bounding box center [612, 427] width 259 height 21
click at [611, 456] on input "Document Number" at bounding box center [612, 452] width 259 height 29
click at [587, 458] on input "Document Number" at bounding box center [612, 452] width 259 height 29
click at [1039, 440] on div "Document Title Driver’s License issued by [DEMOGRAPHIC_DATA] State or outlying …" at bounding box center [839, 487] width 713 height 274
click at [584, 461] on input "Document Number" at bounding box center [612, 452] width 259 height 29
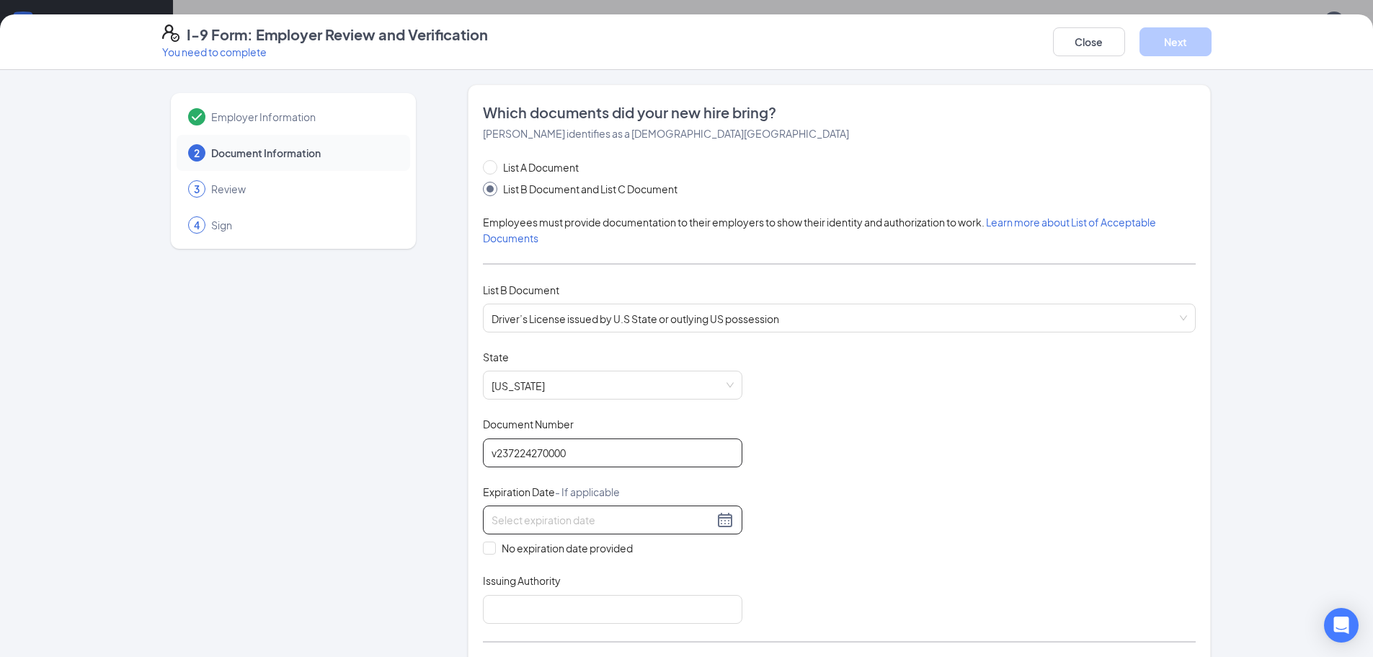
type input "v237224270000"
click at [722, 520] on div at bounding box center [613, 519] width 242 height 17
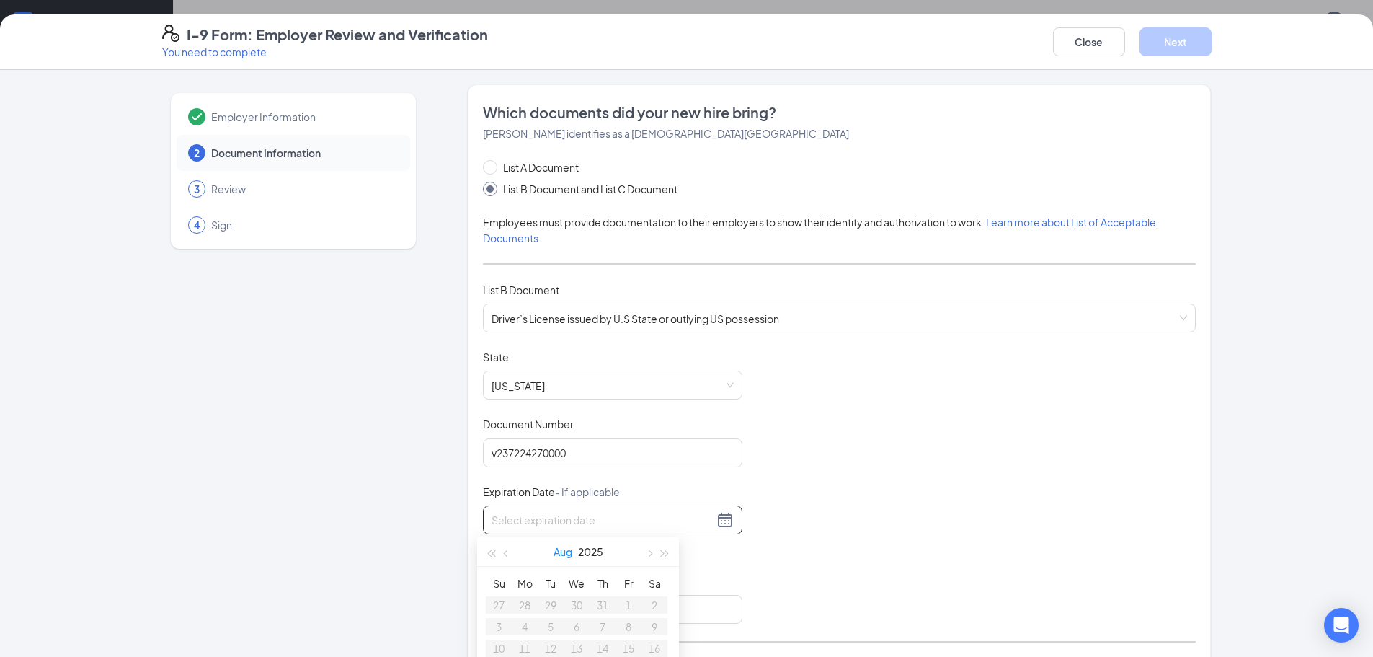
click at [559, 550] on button "Aug" at bounding box center [562, 551] width 19 height 29
click at [642, 590] on table "Jan Feb Mar Apr May Jun [DATE] Aug Sep Oct Nov Dec" at bounding box center [578, 661] width 190 height 190
click at [636, 594] on table "Jan Feb Mar Apr May Jun [DATE] Aug Sep Oct Nov Dec" at bounding box center [578, 661] width 190 height 190
click at [662, 550] on span "button" at bounding box center [665, 553] width 7 height 7
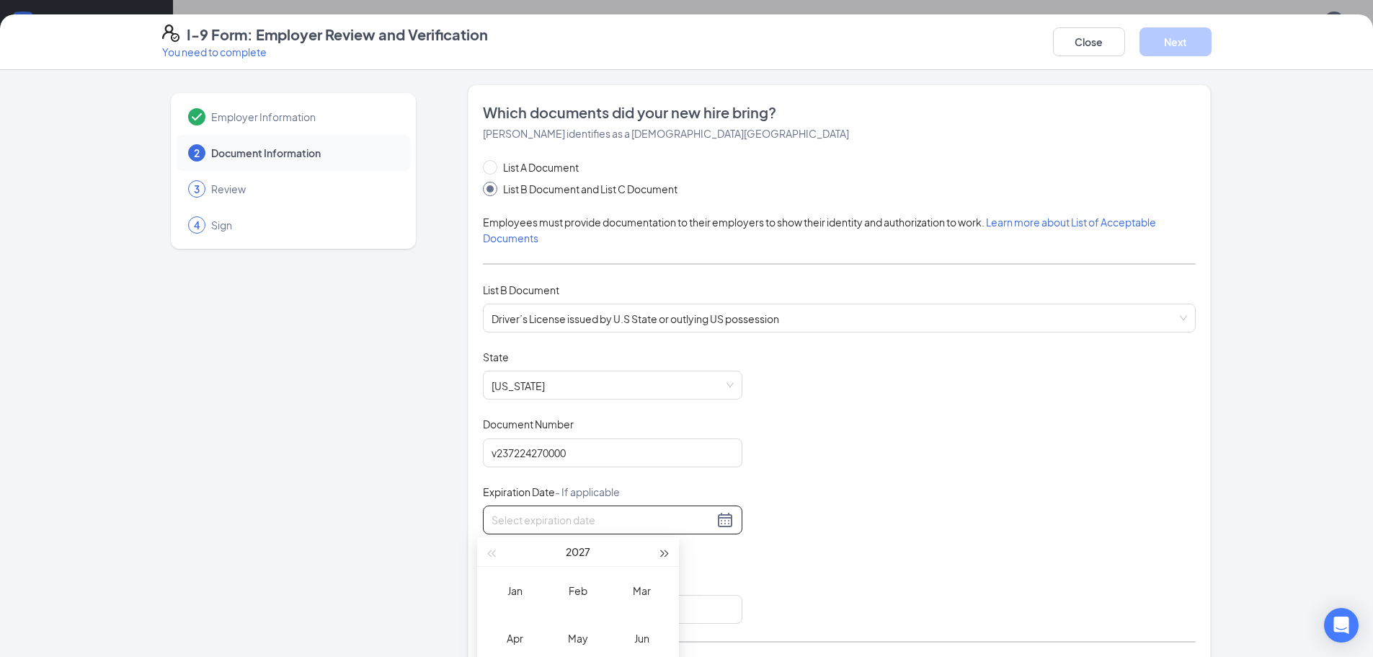
click at [664, 553] on span "button" at bounding box center [665, 553] width 7 height 7
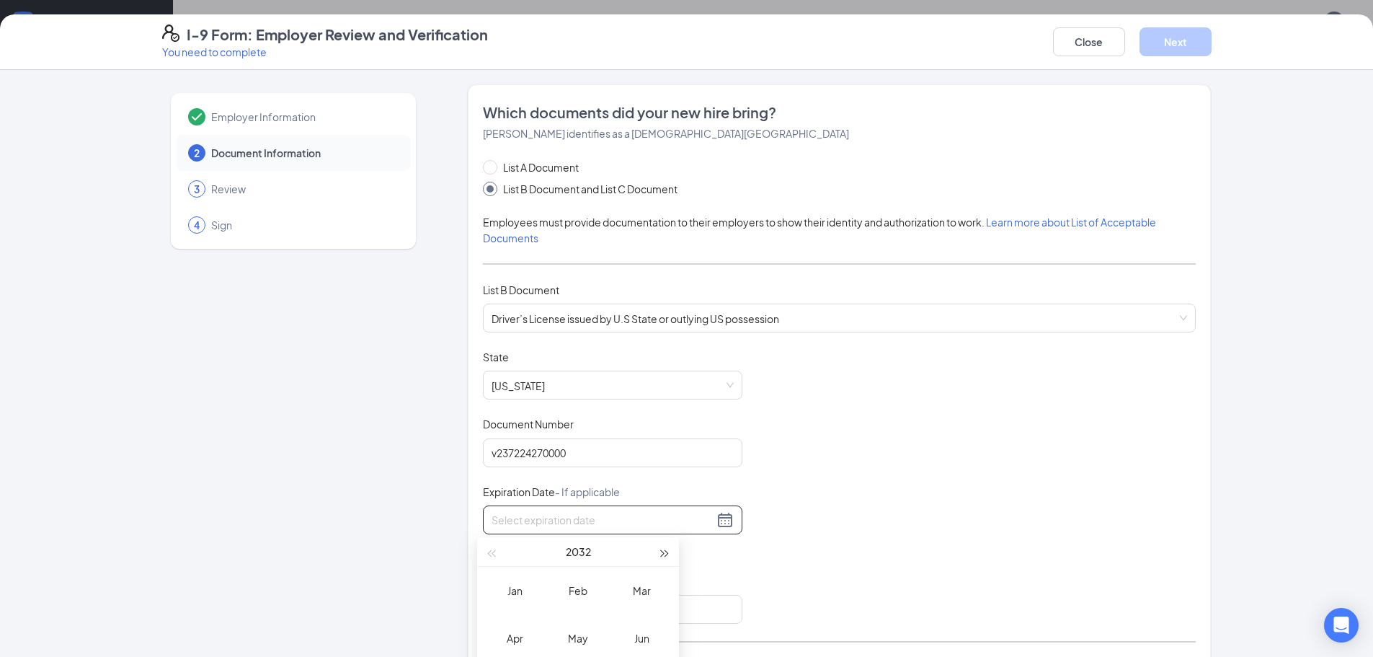
click at [664, 553] on span "button" at bounding box center [665, 553] width 7 height 7
type input "[DATE]"
click at [643, 589] on div "Mar" at bounding box center [641, 590] width 43 height 17
type input "[DATE]"
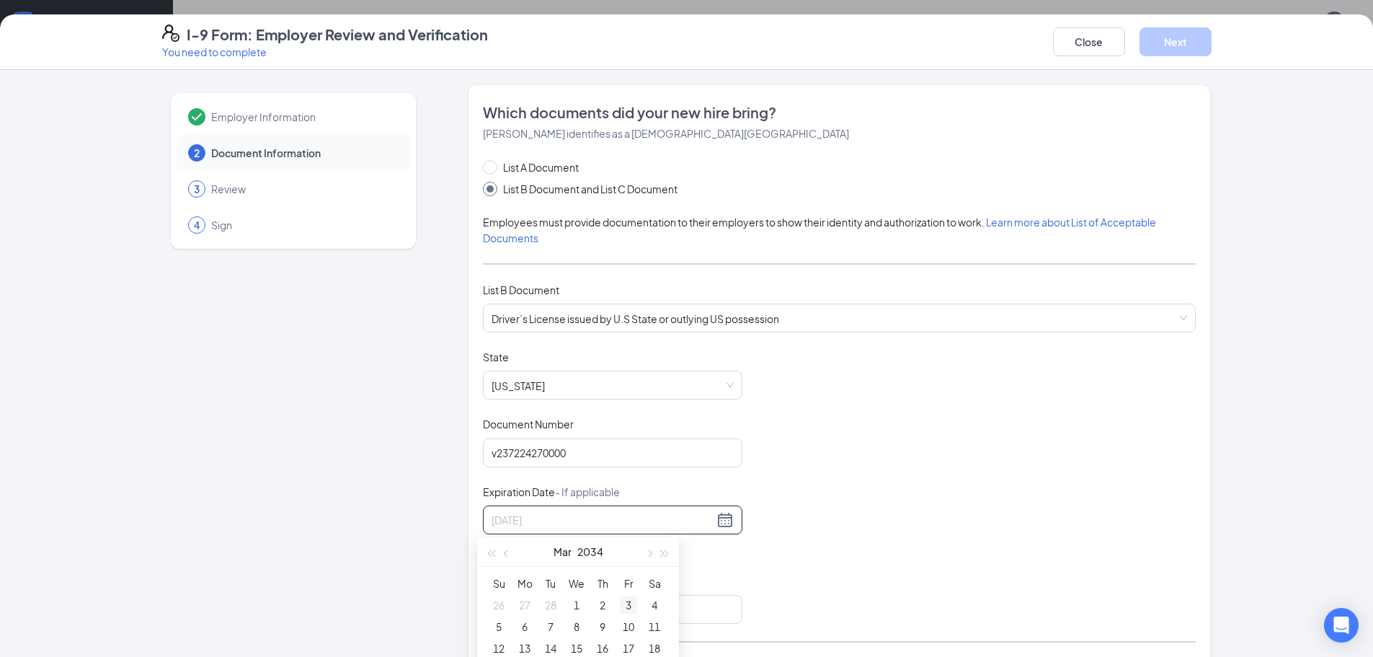
click at [632, 601] on div "3" at bounding box center [628, 604] width 17 height 17
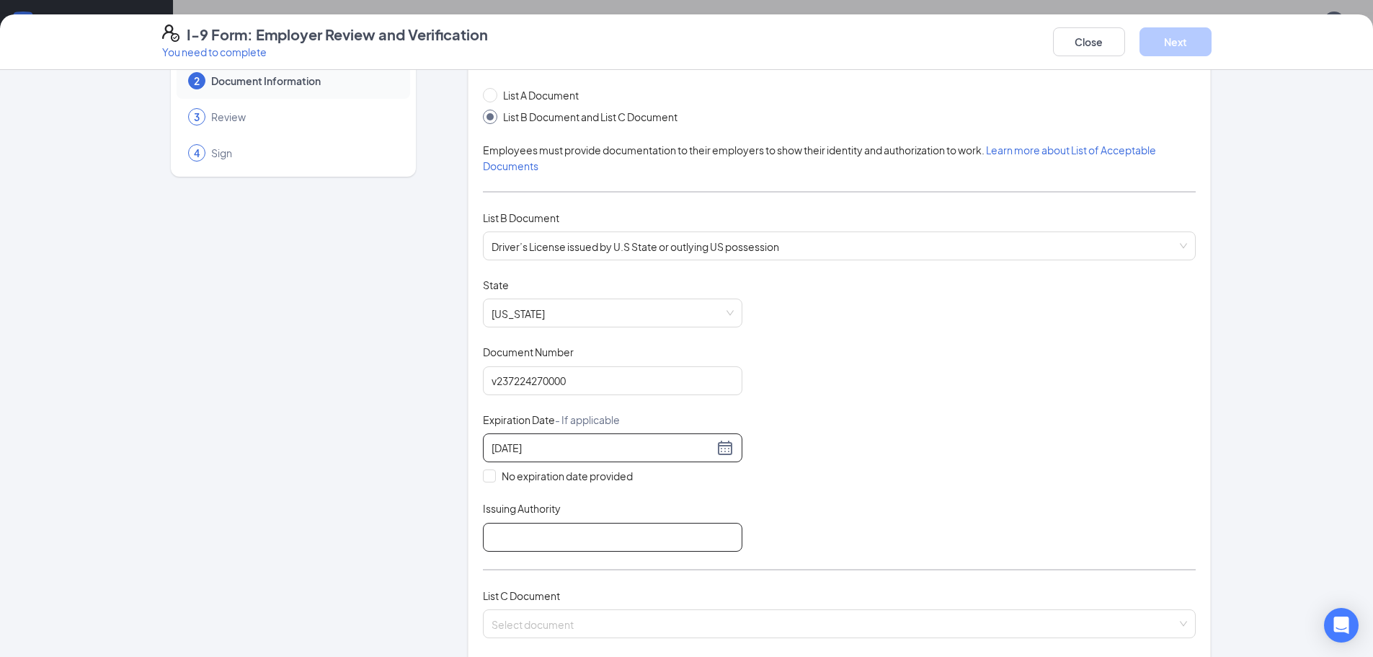
click at [577, 536] on input "Issuing Authority" at bounding box center [612, 537] width 259 height 29
type input "[US_STATE]"
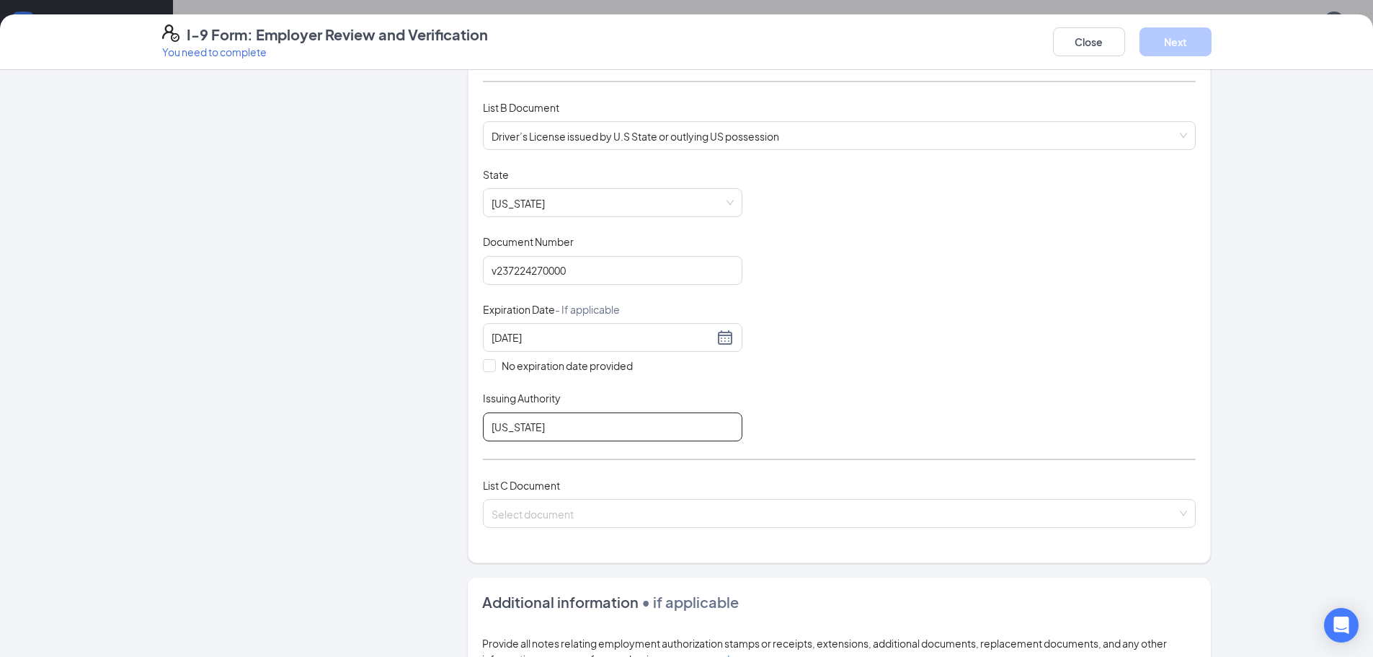
scroll to position [216, 0]
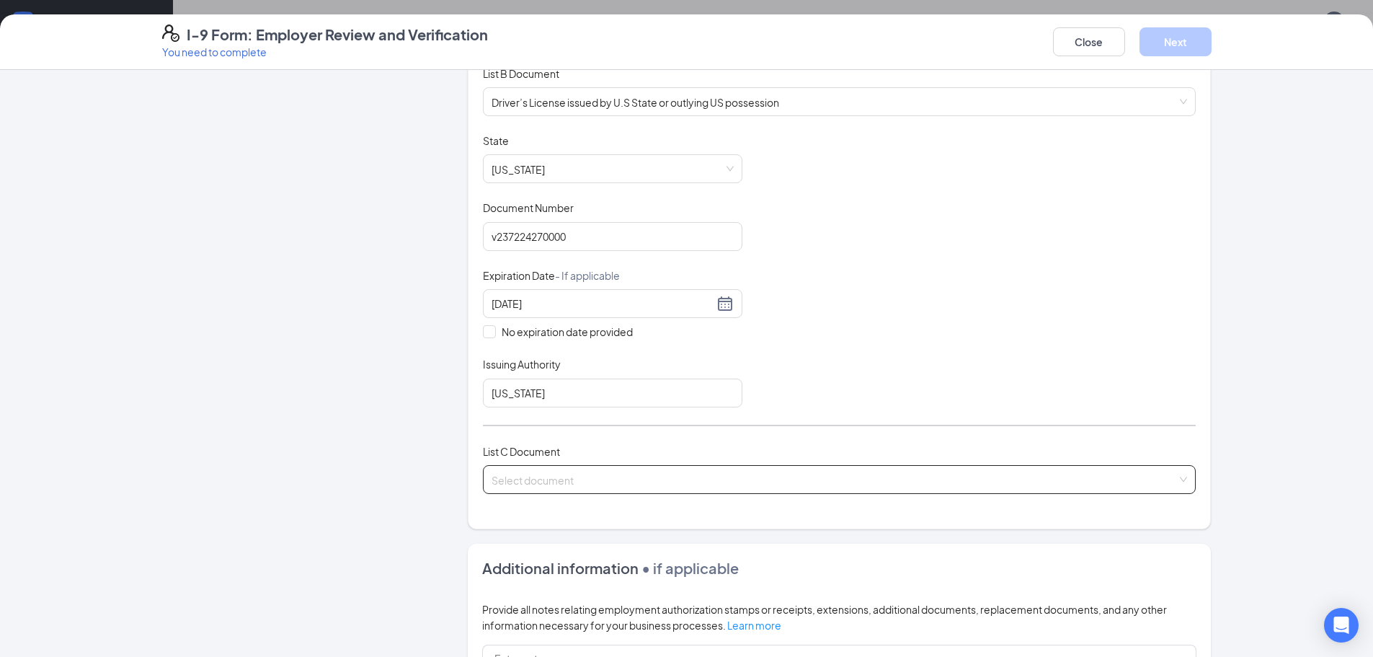
click at [573, 481] on input "search" at bounding box center [834, 477] width 685 height 22
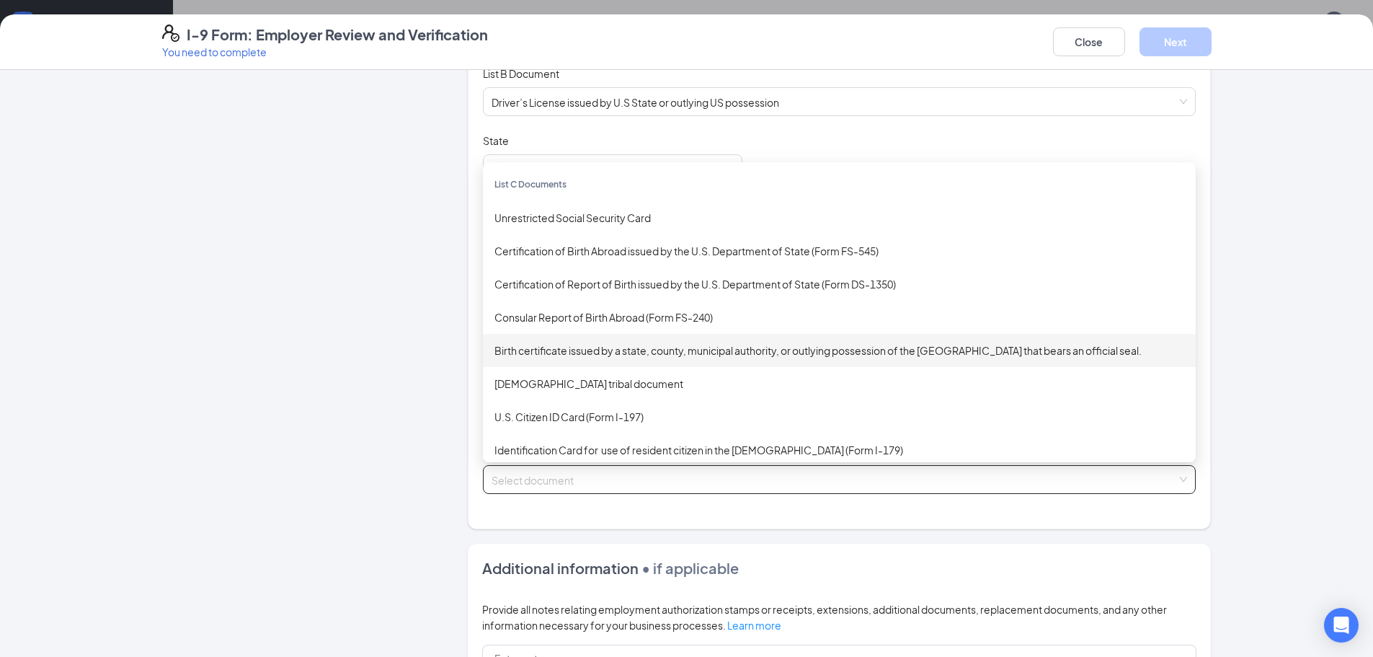
click at [623, 352] on div "Birth certificate issued by a state, county, municipal authority, or outlying p…" at bounding box center [839, 350] width 690 height 16
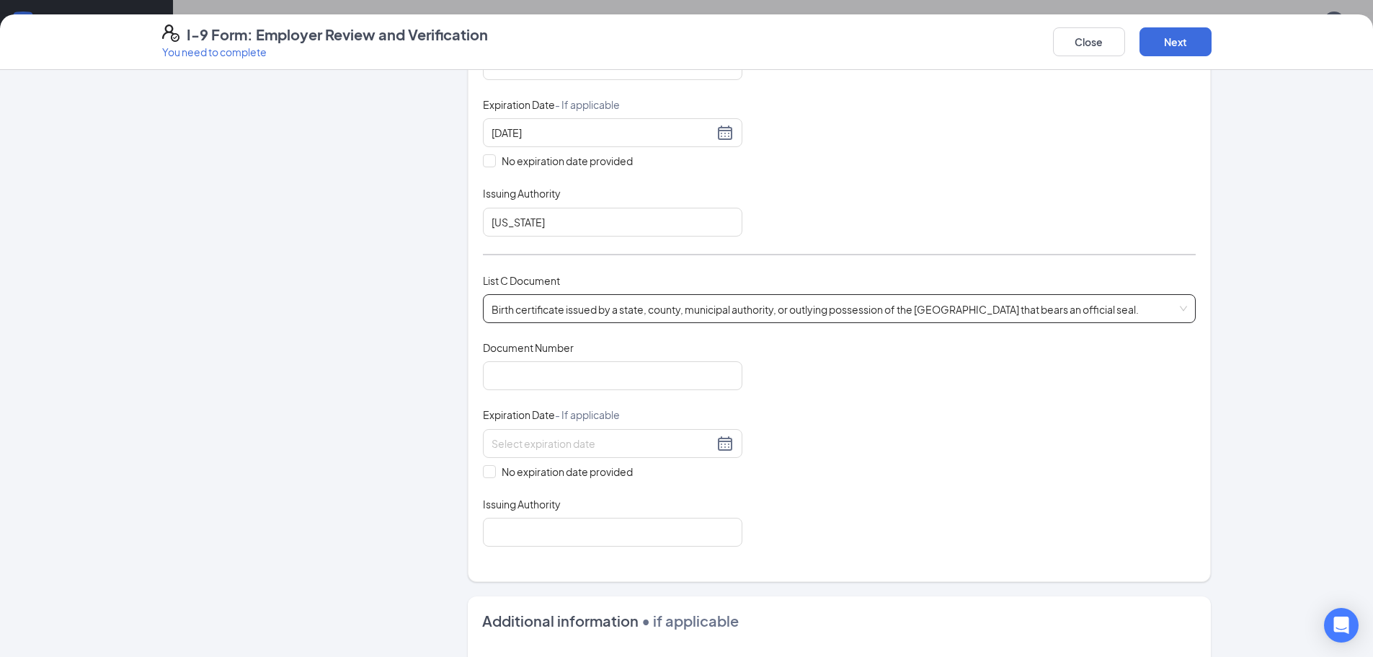
scroll to position [432, 0]
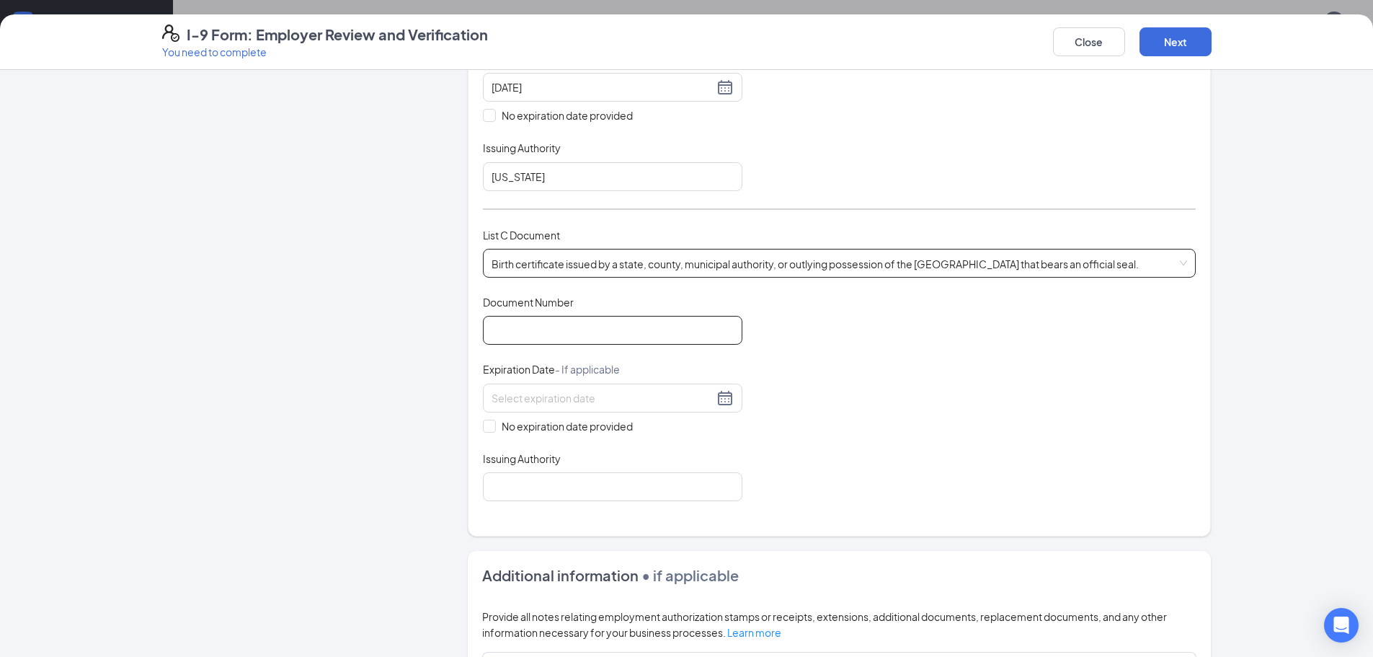
click at [563, 326] on input "Document Number" at bounding box center [612, 330] width 259 height 29
click at [565, 326] on input "Document Number" at bounding box center [612, 330] width 259 height 29
type input "05035500"
click at [496, 427] on span "No expiration date provided" at bounding box center [567, 426] width 143 height 16
click at [493, 427] on input "No expiration date provided" at bounding box center [488, 424] width 10 height 10
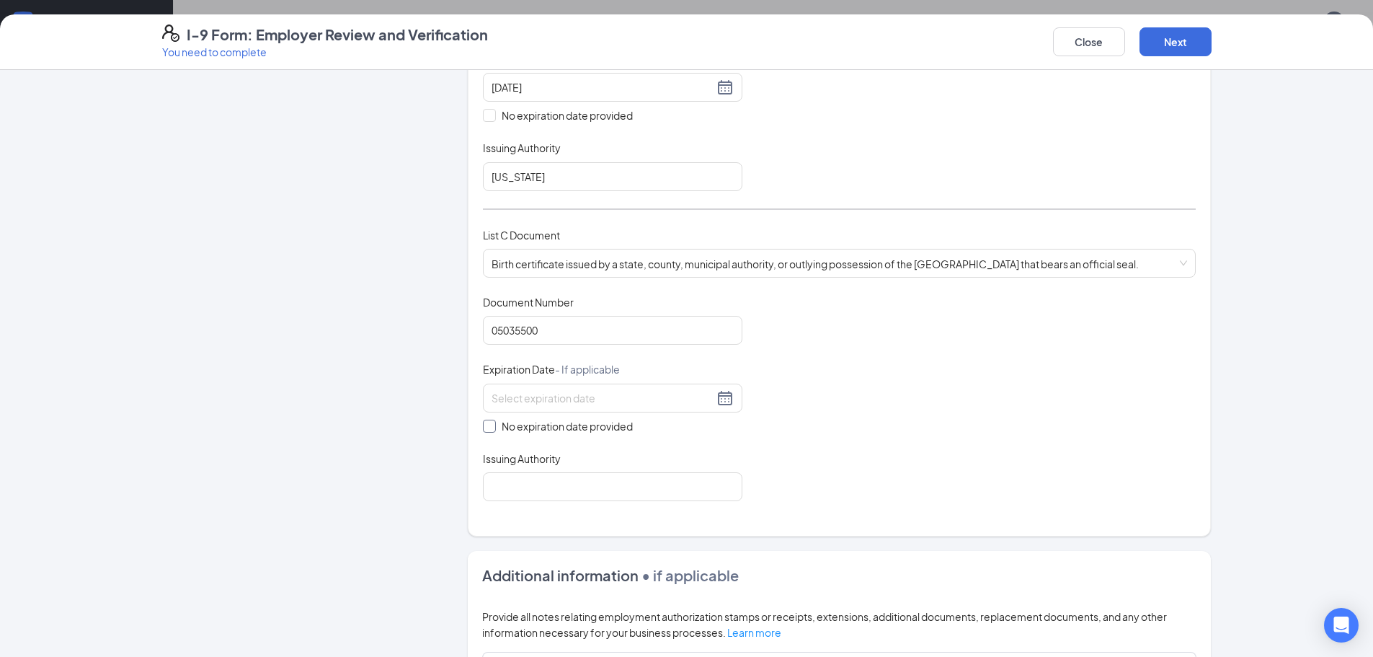
checkbox input "true"
click at [504, 481] on input "Issuing Authority" at bounding box center [612, 489] width 259 height 29
click at [520, 490] on input "Issuing Authority" at bounding box center [612, 489] width 259 height 29
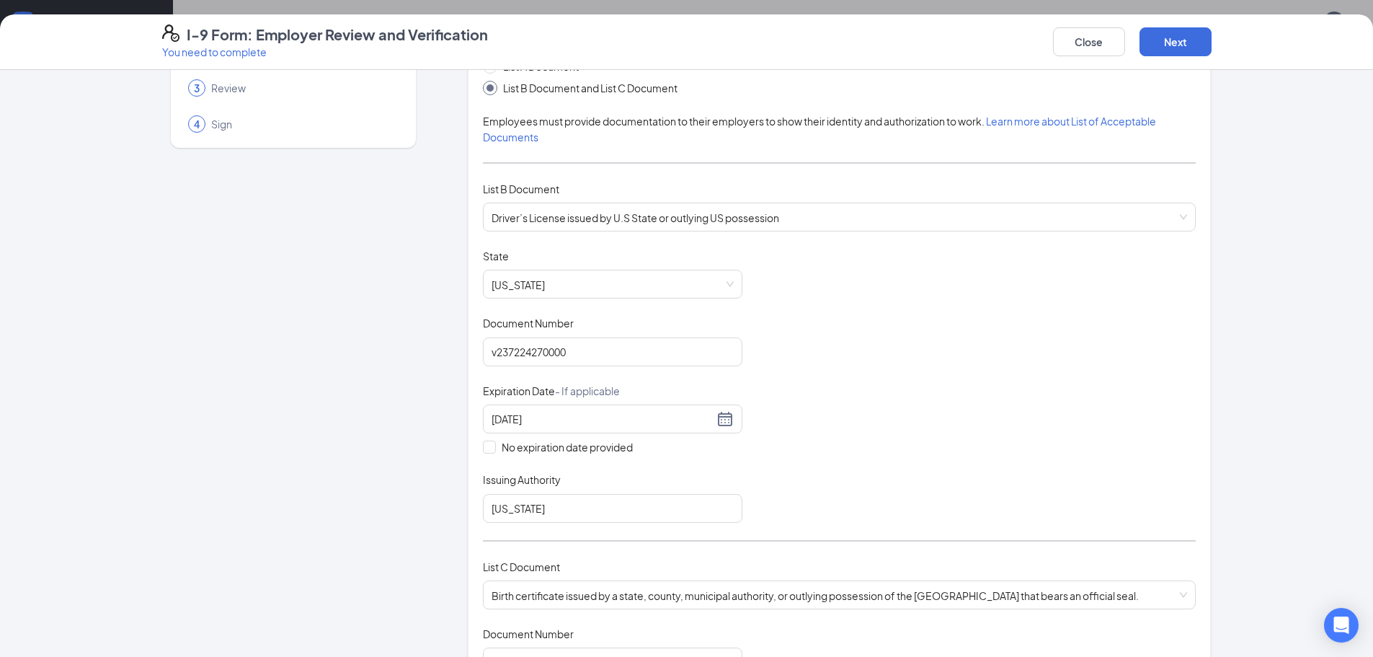
scroll to position [0, 0]
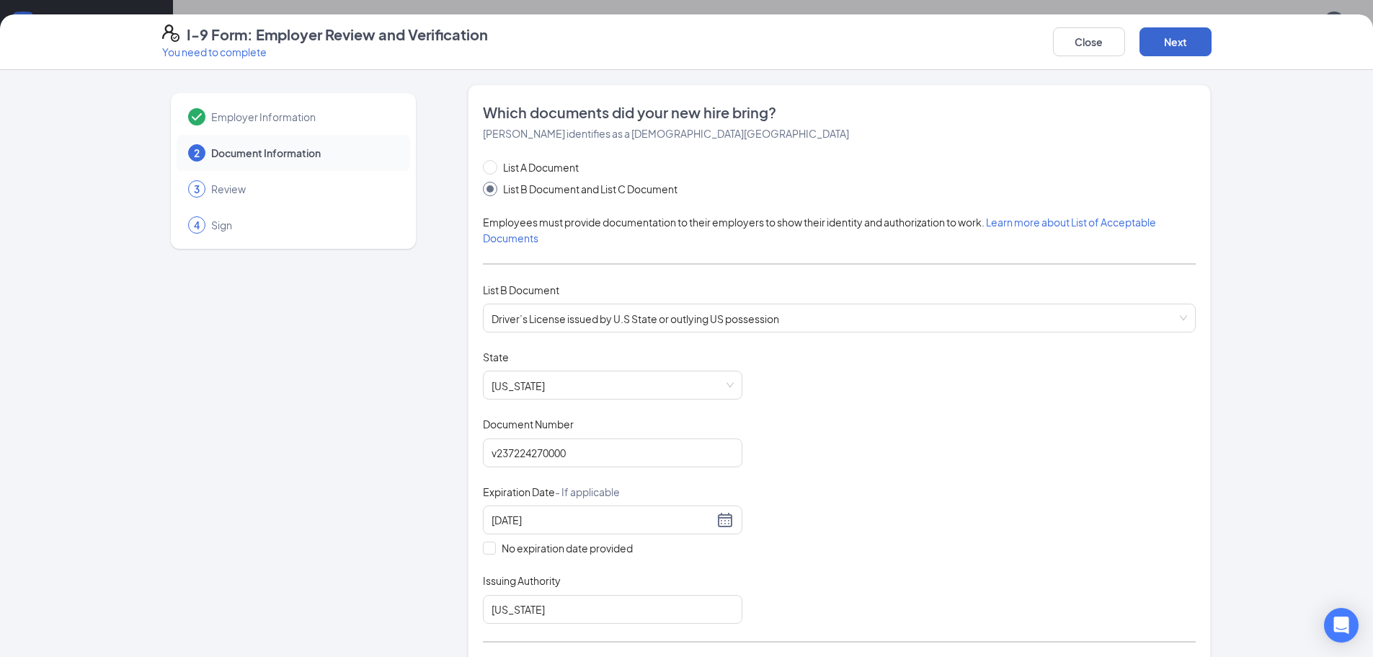
type input "[US_STATE]"
click at [1184, 44] on button "Next" at bounding box center [1175, 41] width 72 height 29
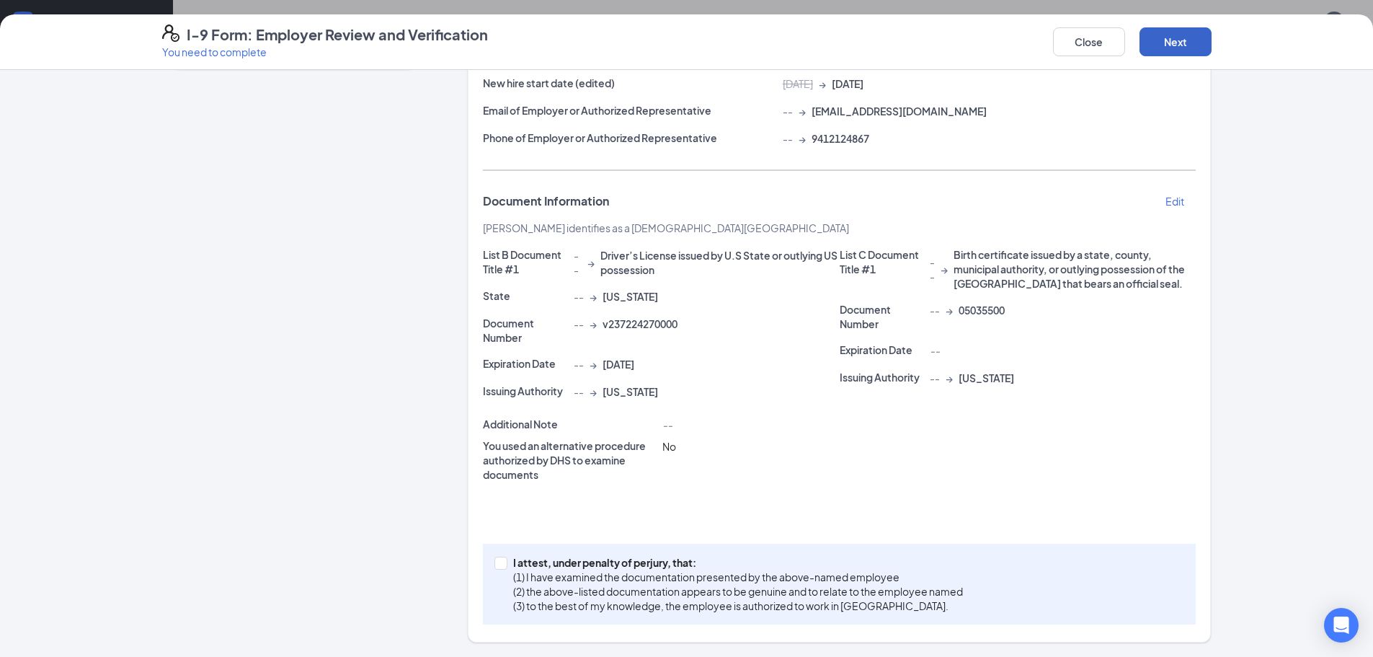
scroll to position [216, 0]
click at [495, 566] on span at bounding box center [500, 562] width 13 height 13
click at [495, 566] on input "I attest, under penalty of [PERSON_NAME], that: (1) I have examined the documen…" at bounding box center [499, 561] width 10 height 10
checkbox input "true"
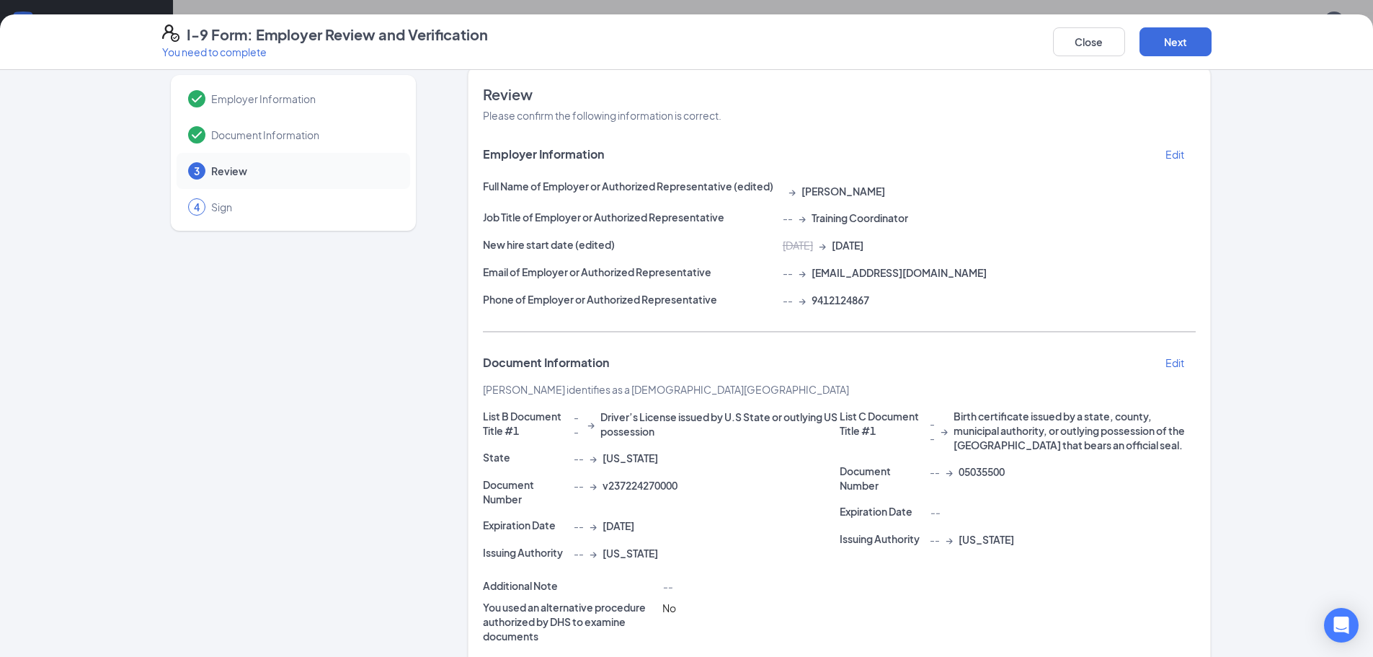
scroll to position [0, 0]
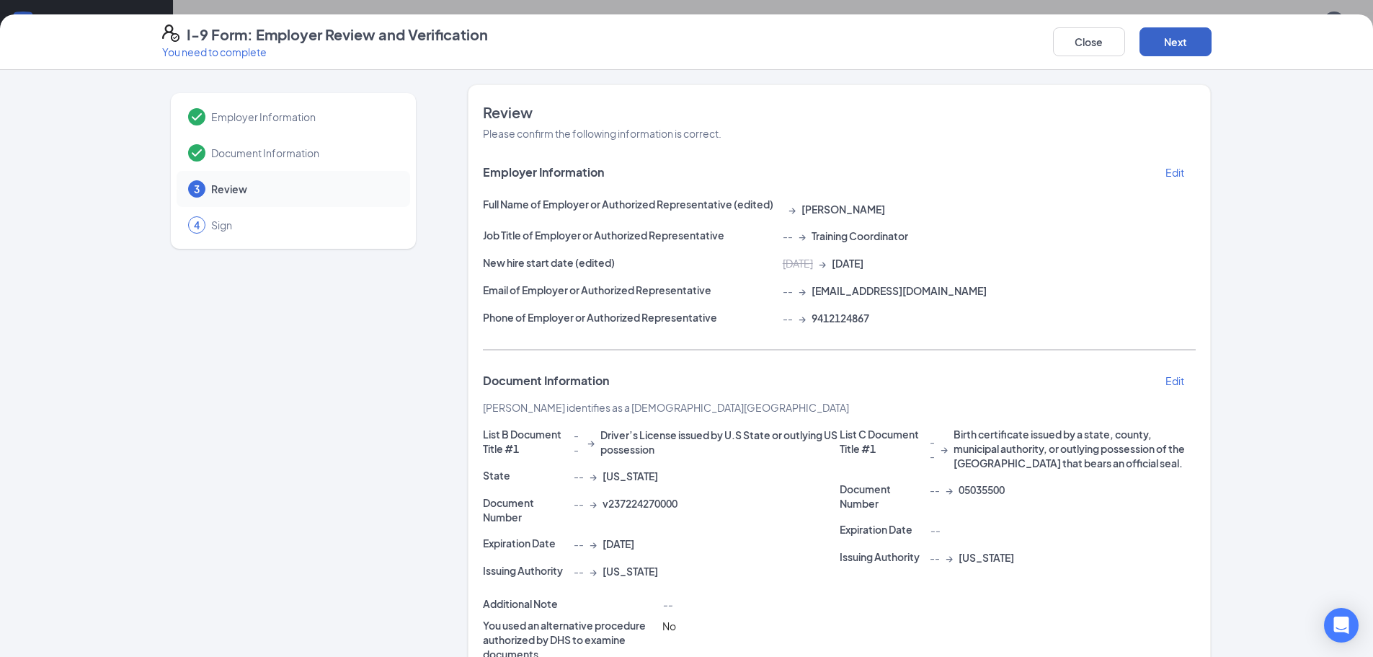
click at [1170, 38] on button "Next" at bounding box center [1175, 41] width 72 height 29
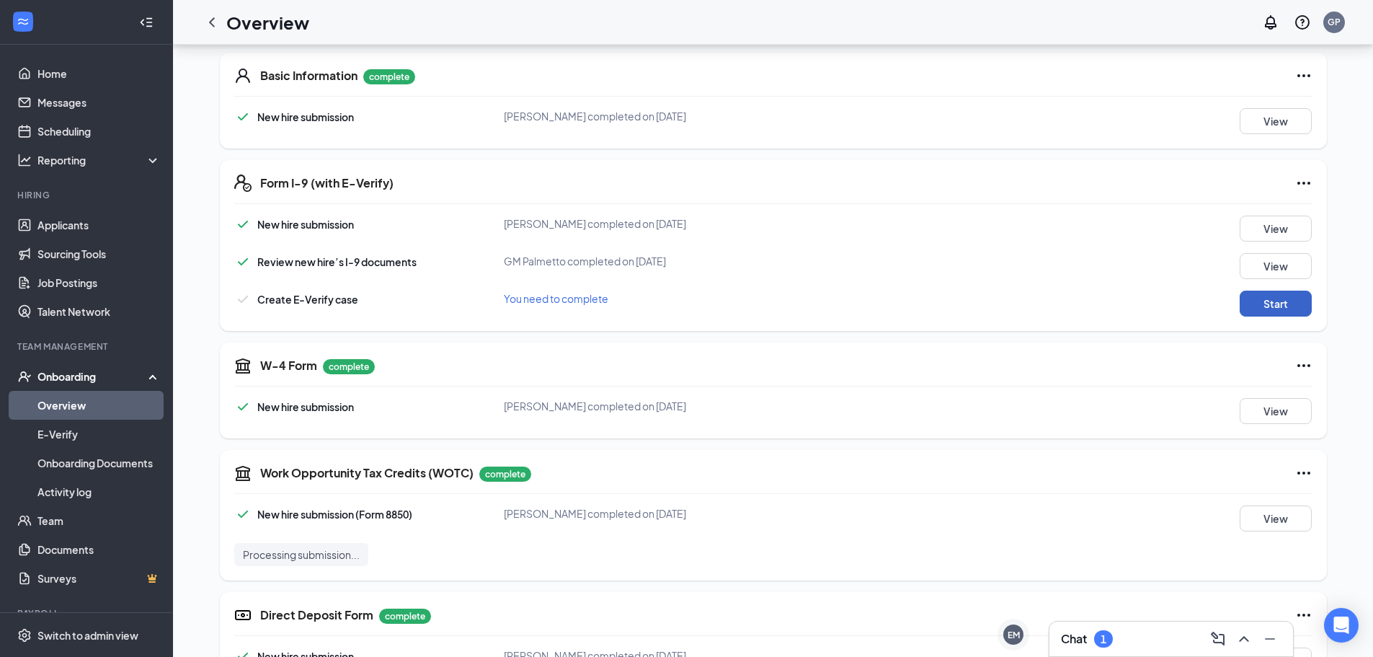
click at [1262, 303] on button "Start" at bounding box center [1276, 303] width 72 height 26
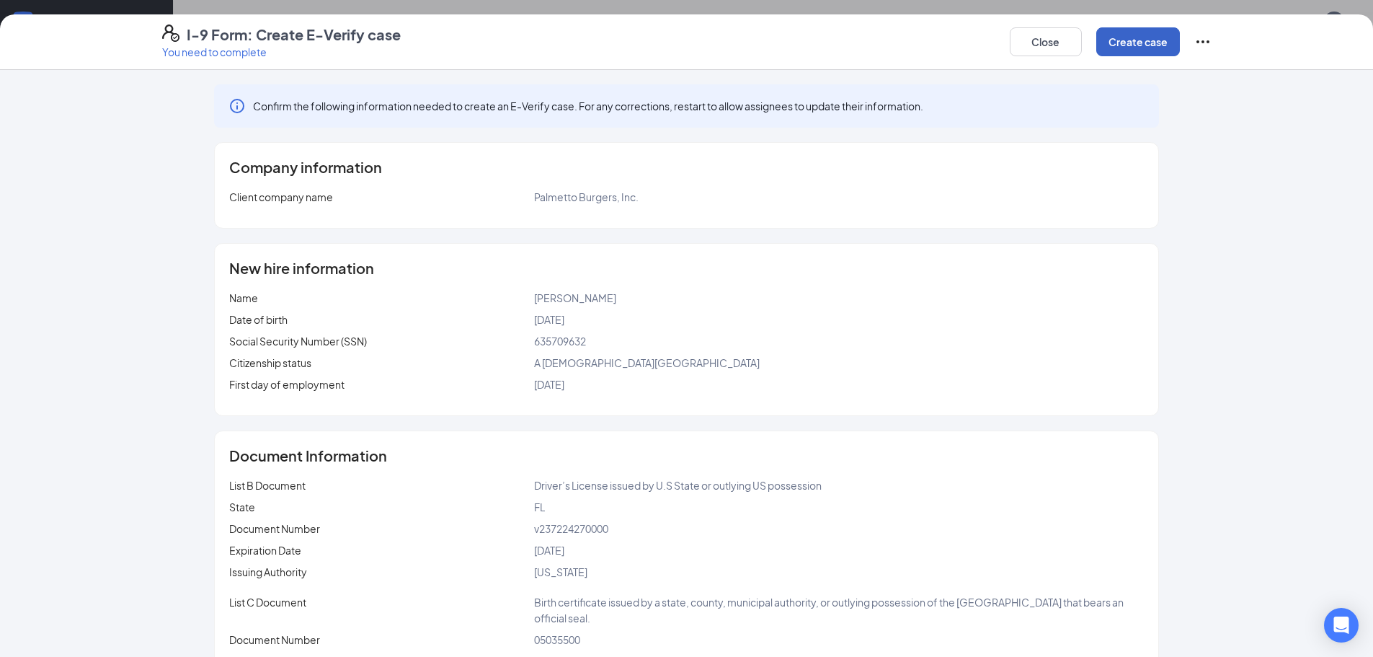
click at [1108, 46] on button "Create case" at bounding box center [1138, 41] width 84 height 29
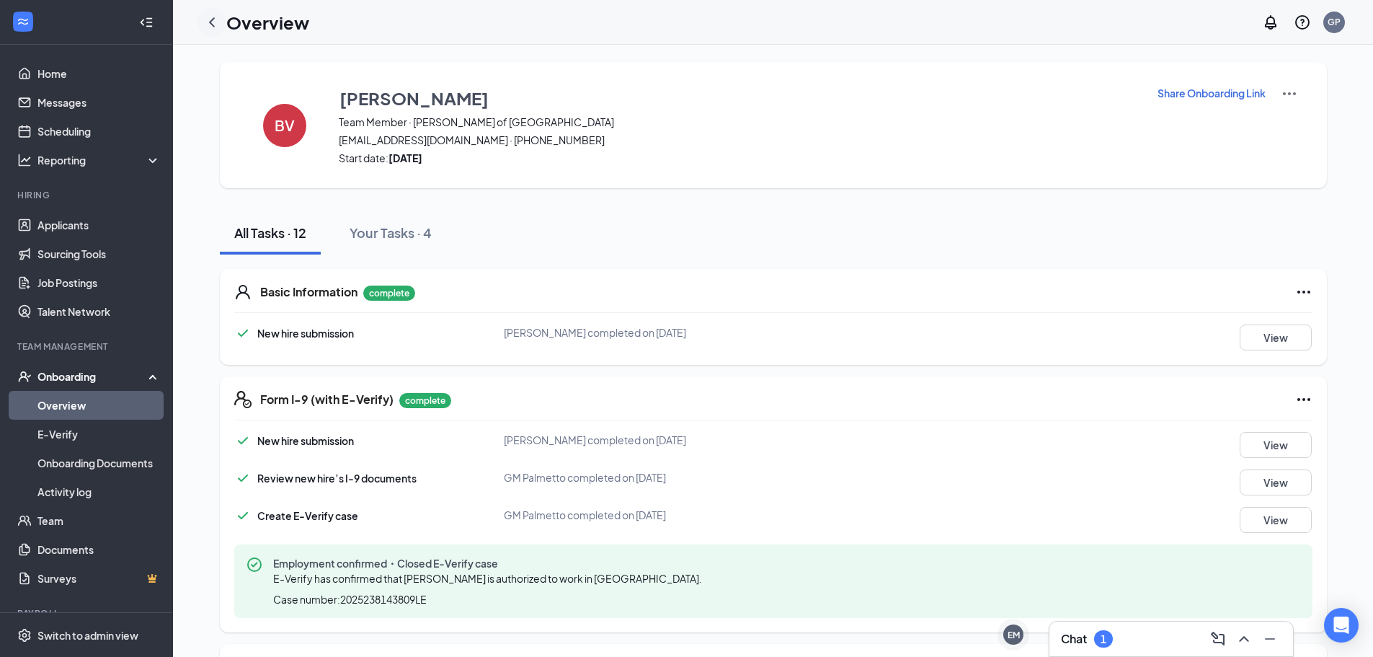
click at [210, 27] on icon "ChevronLeft" at bounding box center [211, 22] width 17 height 17
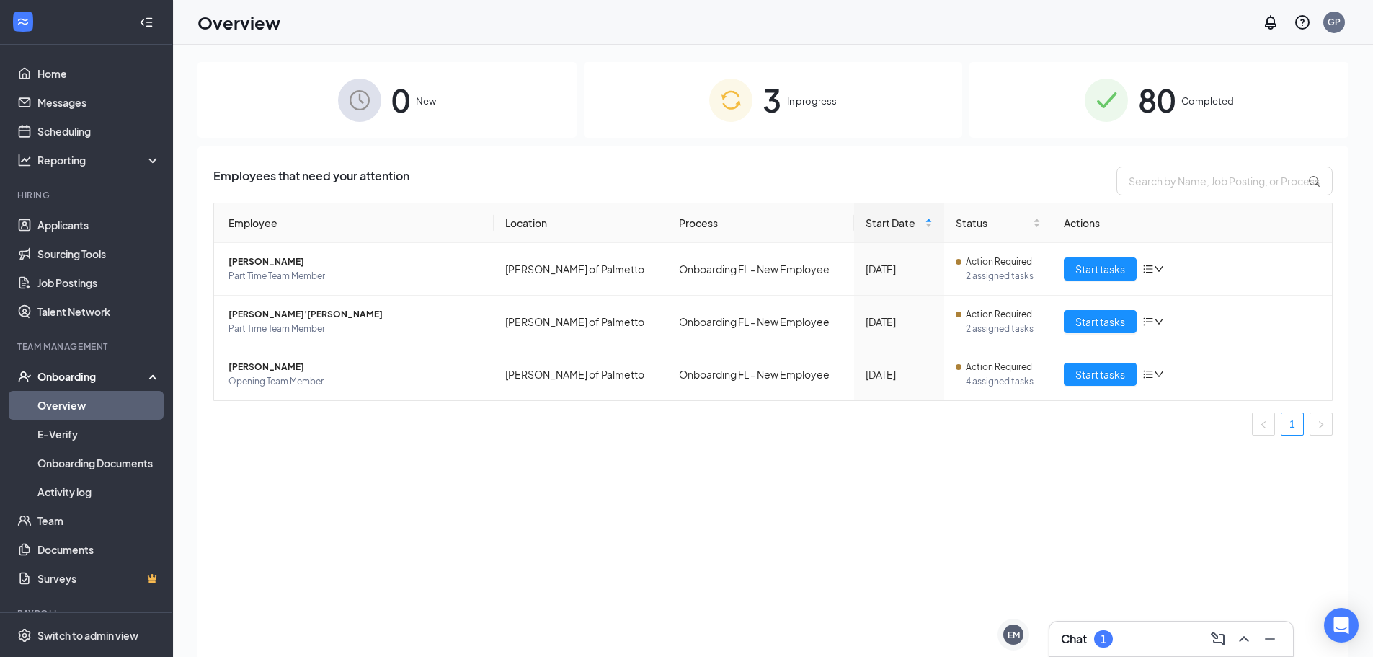
click at [1164, 646] on div "Chat 1" at bounding box center [1171, 638] width 221 height 23
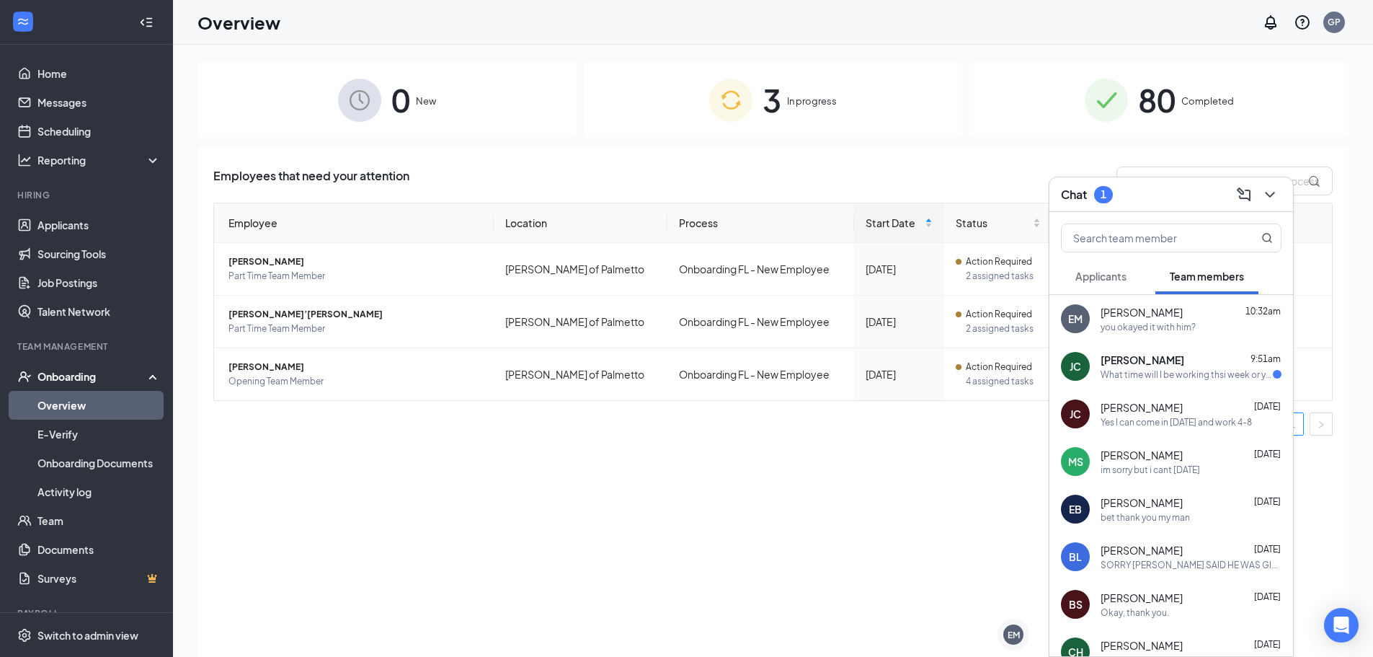
click at [1173, 370] on div "What time will I be working thsi week or you meant next week" at bounding box center [1187, 374] width 172 height 12
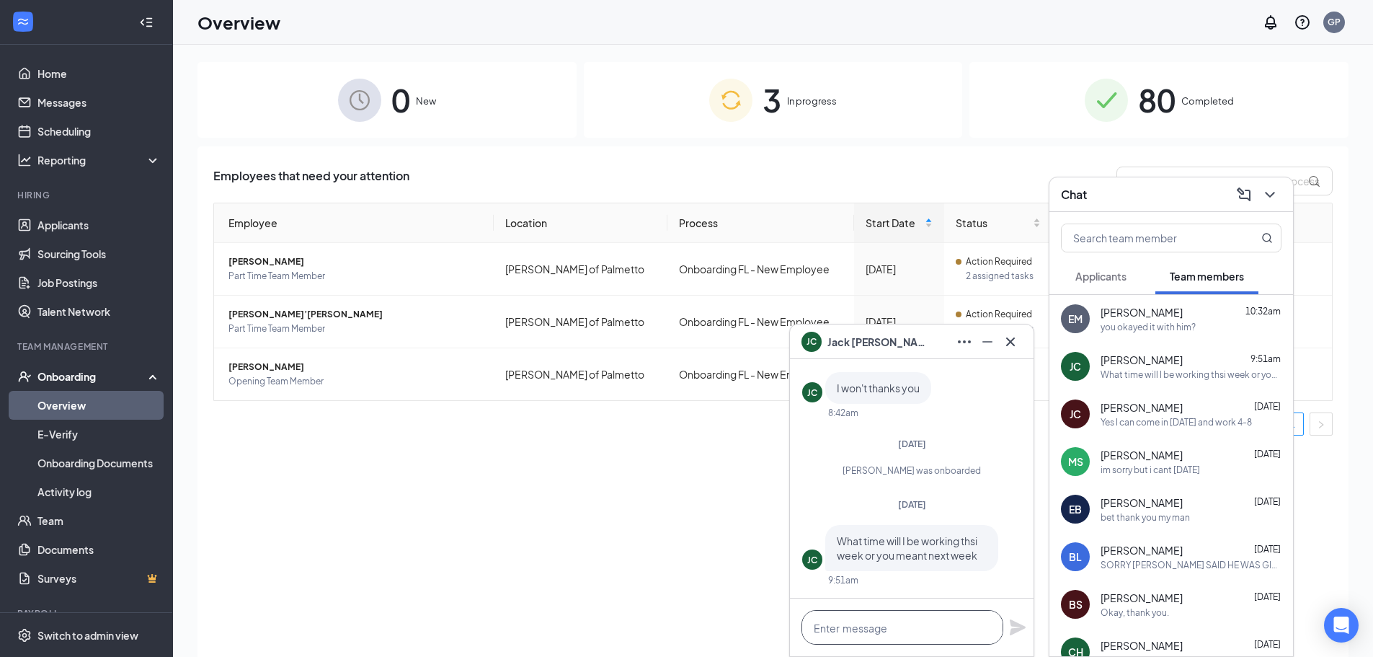
click at [946, 636] on textarea at bounding box center [902, 627] width 202 height 35
click at [946, 626] on textarea at bounding box center [902, 627] width 202 height 35
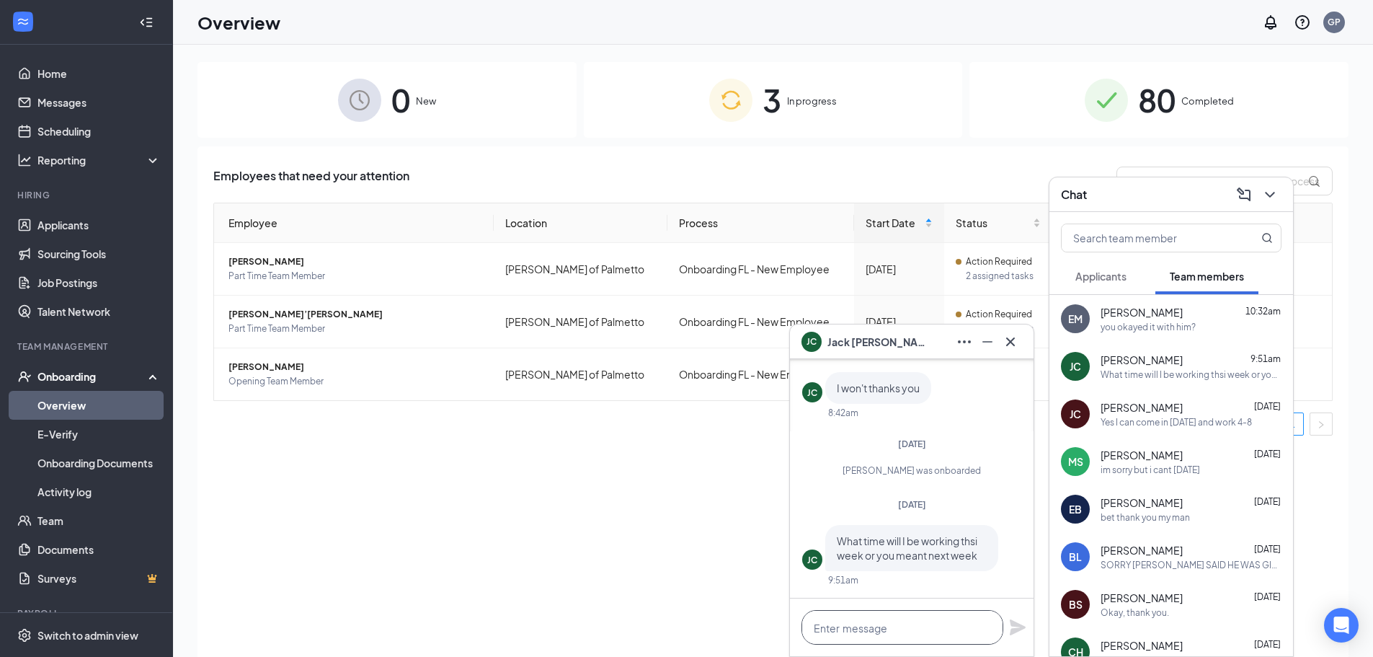
click at [946, 626] on textarea at bounding box center [902, 627] width 202 height 35
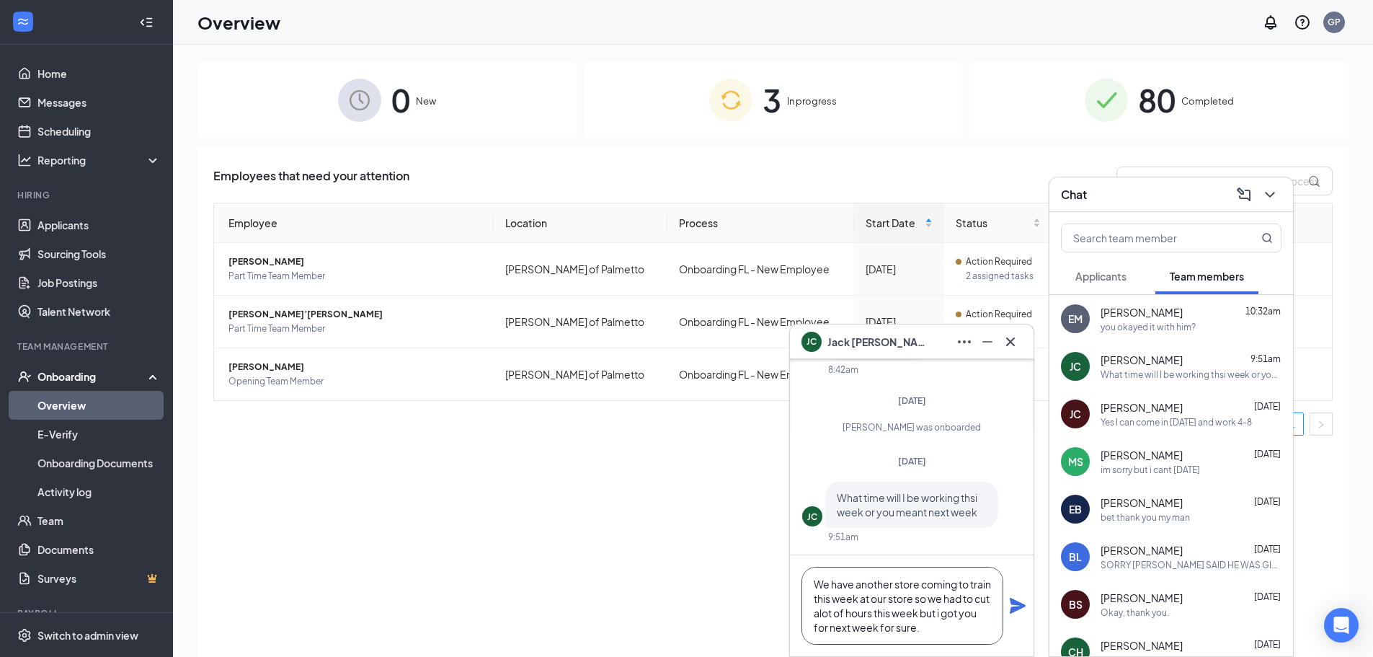
type textarea "We have another store coming to train this week at our store so we had to cut a…"
click at [1012, 602] on icon "Plane" at bounding box center [1018, 605] width 16 height 16
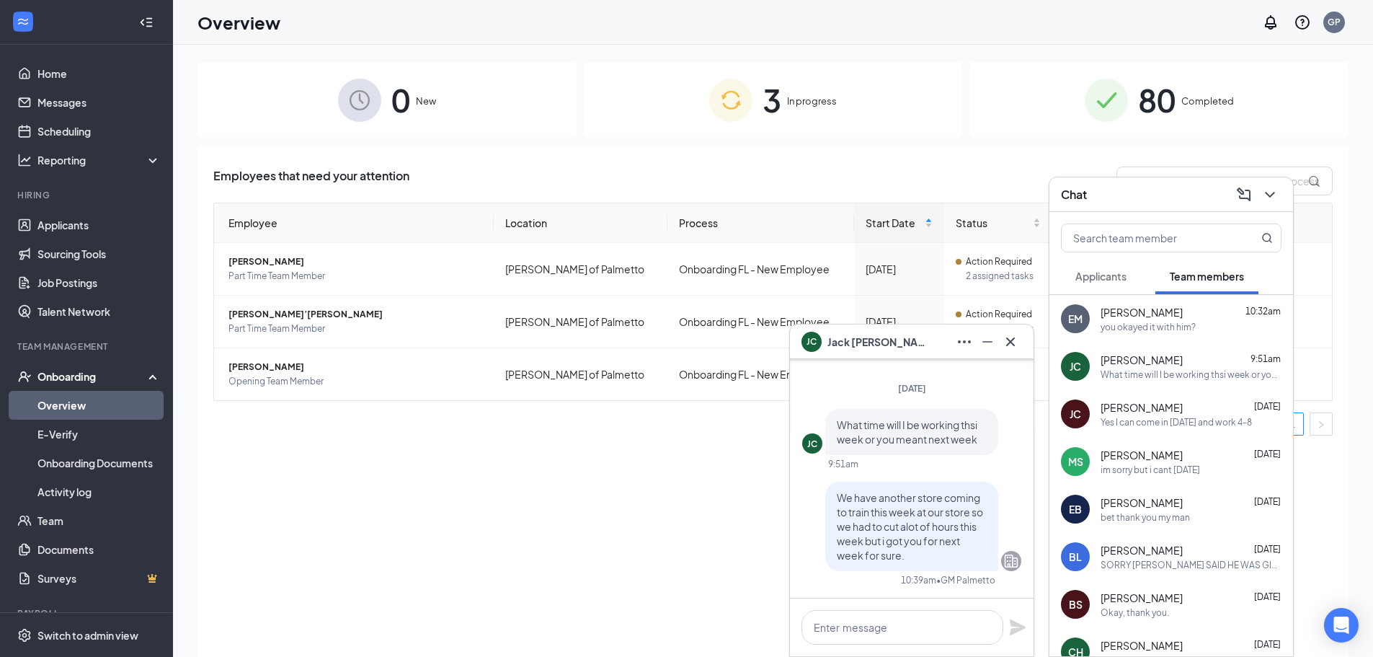
scroll to position [0, 0]
click at [920, 350] on div "[DATE] 12:00am" at bounding box center [885, 362] width 75 height 24
click at [919, 331] on div "[PERSON_NAME]" at bounding box center [911, 341] width 221 height 23
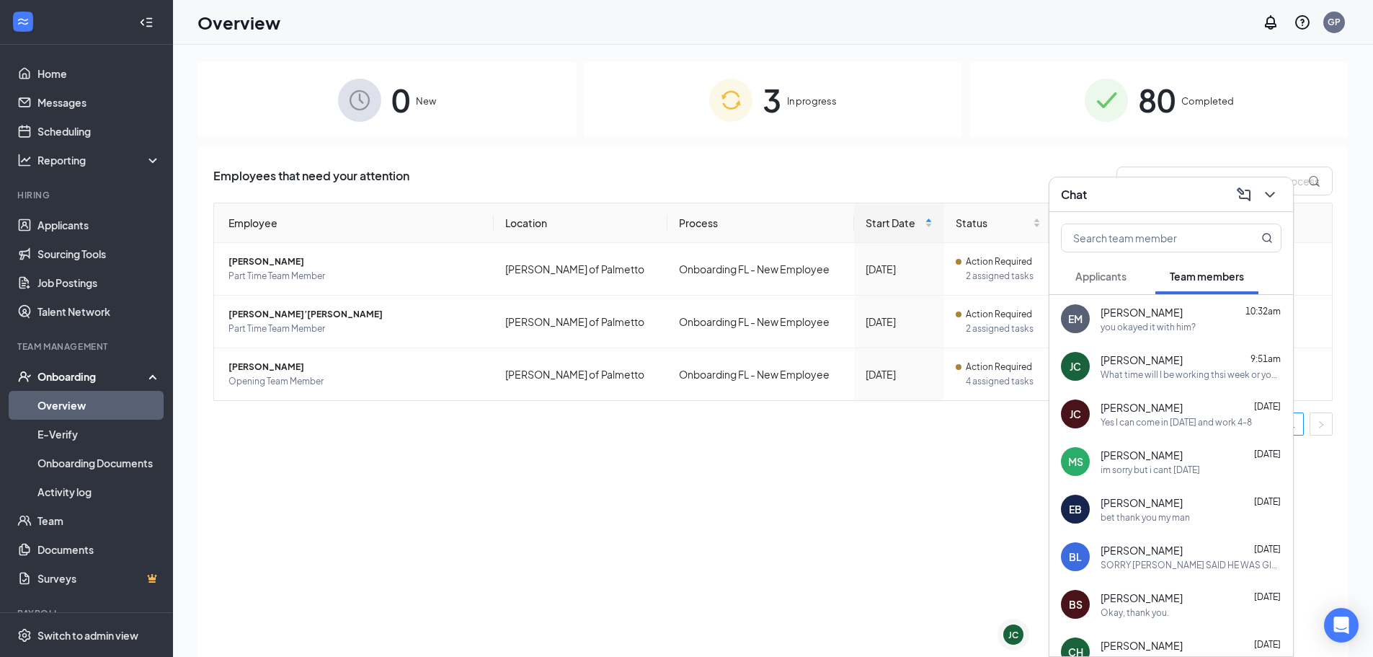
click at [1115, 276] on span "Applicants" at bounding box center [1100, 276] width 51 height 13
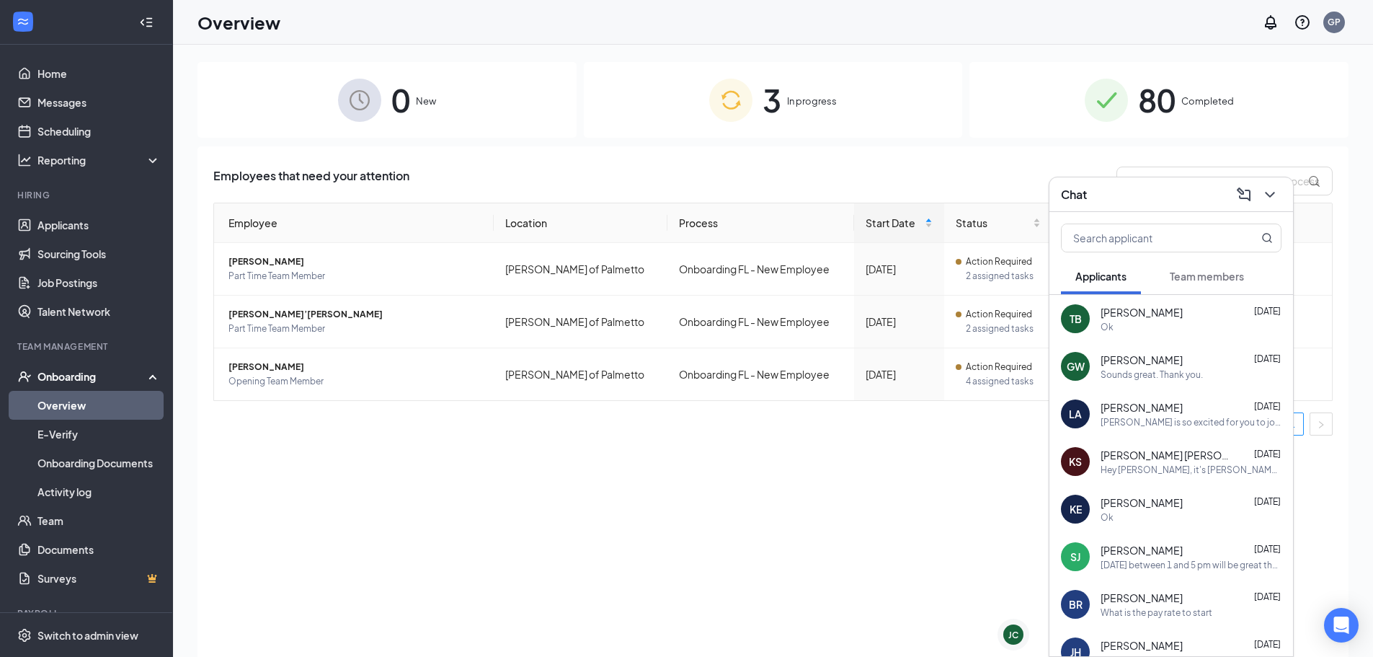
click at [1217, 280] on span "Team members" at bounding box center [1207, 276] width 74 height 13
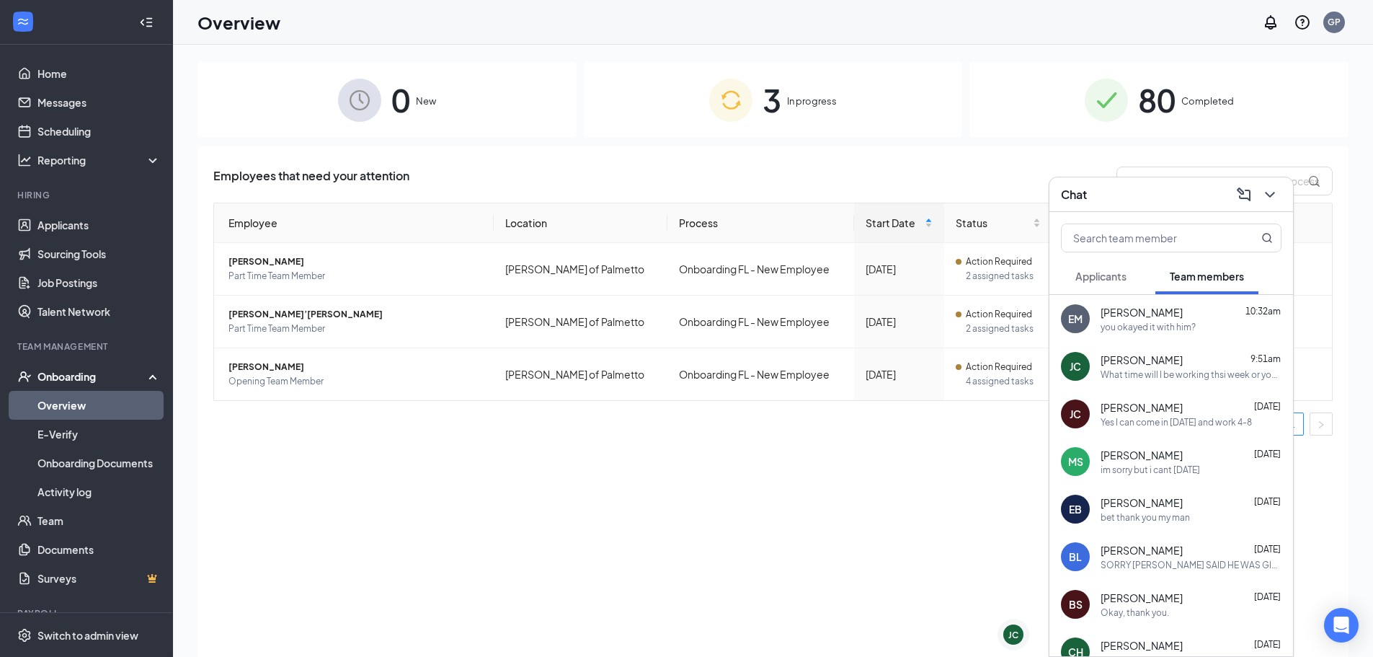
click at [1157, 199] on div "Chat" at bounding box center [1171, 194] width 221 height 22
